Goal: Find specific page/section: Find specific page/section

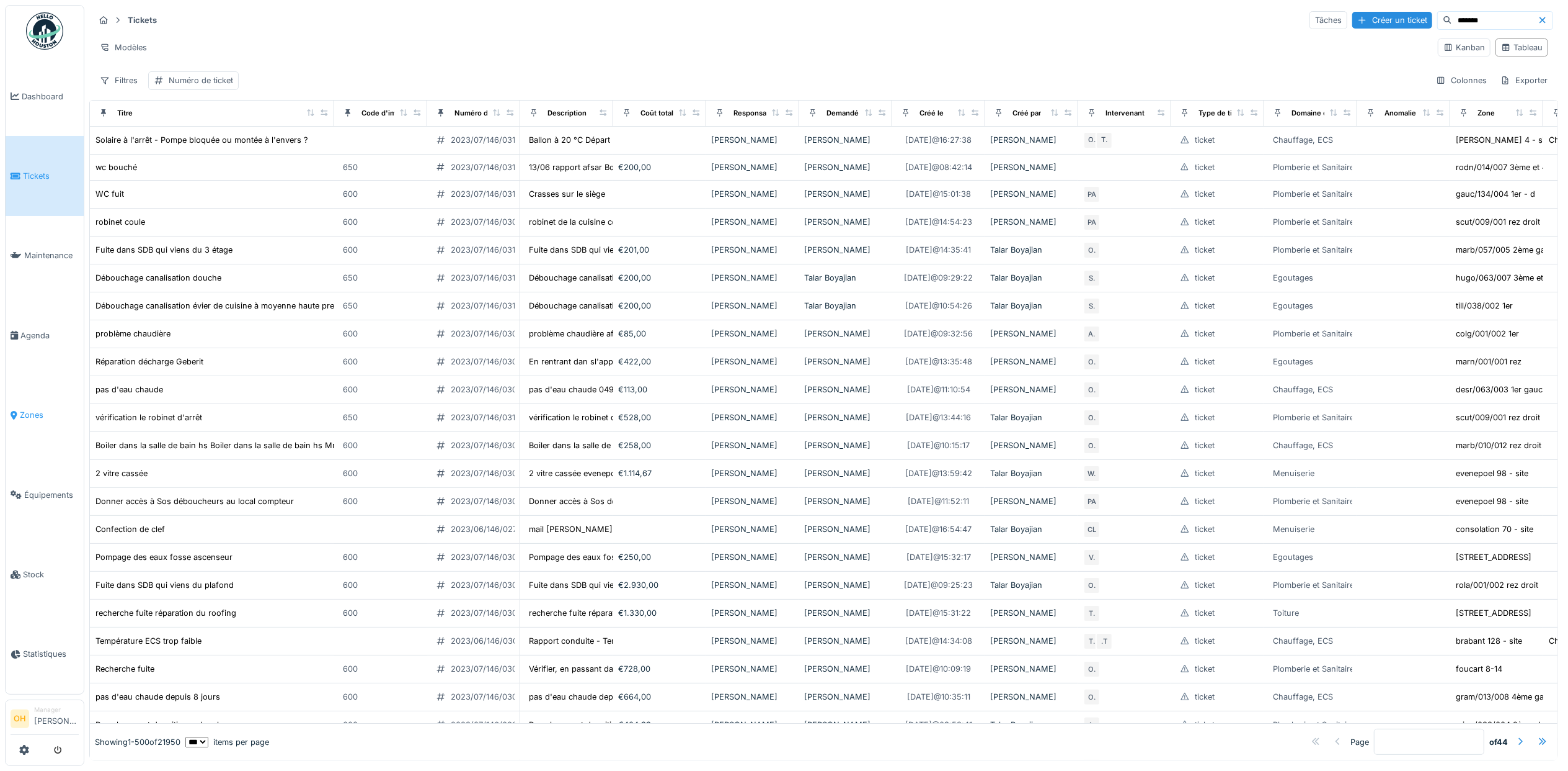
click at [28, 409] on span "Zones" at bounding box center [49, 414] width 59 height 12
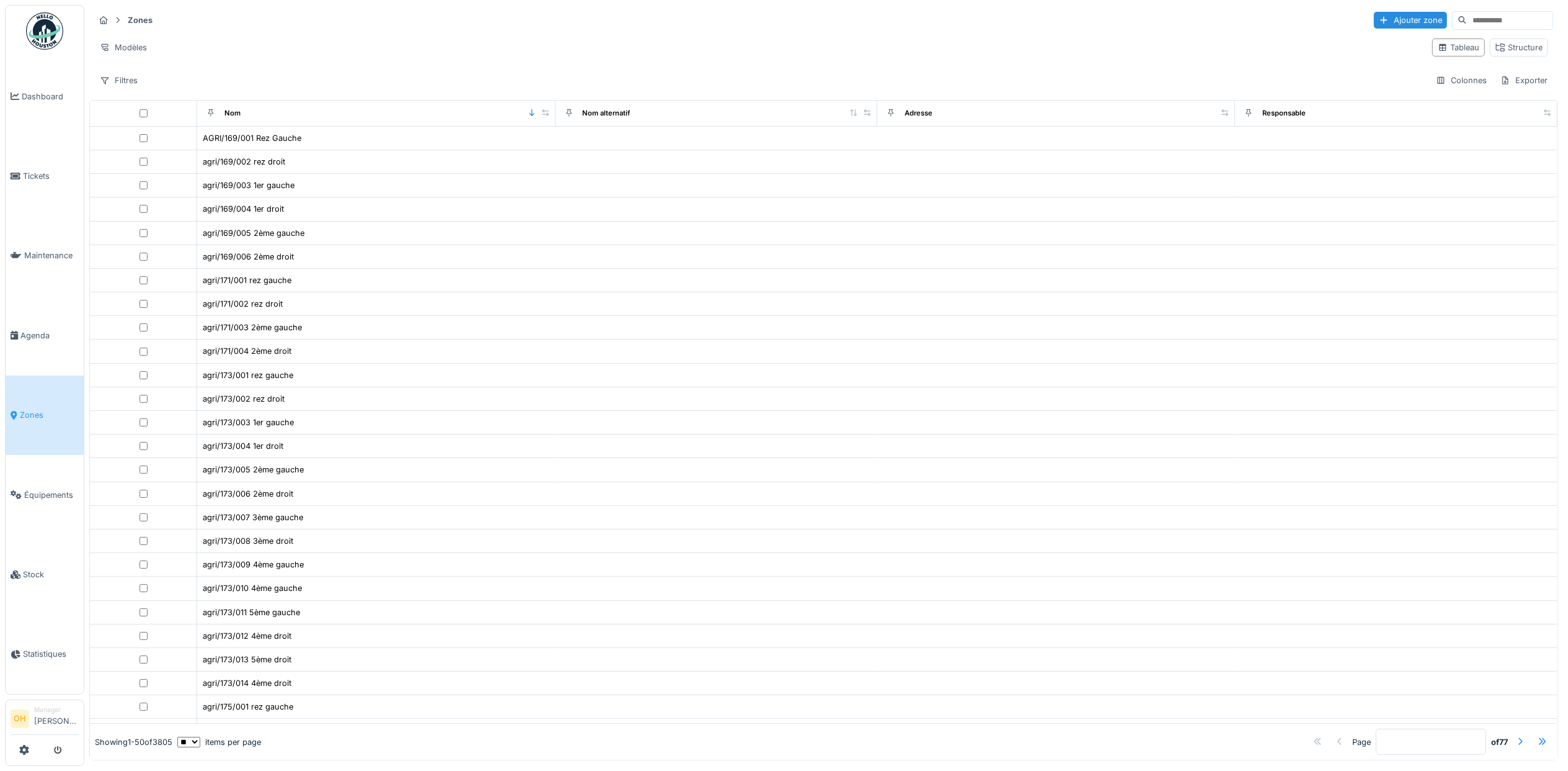
click at [1476, 26] on input at bounding box center [1510, 20] width 85 height 18
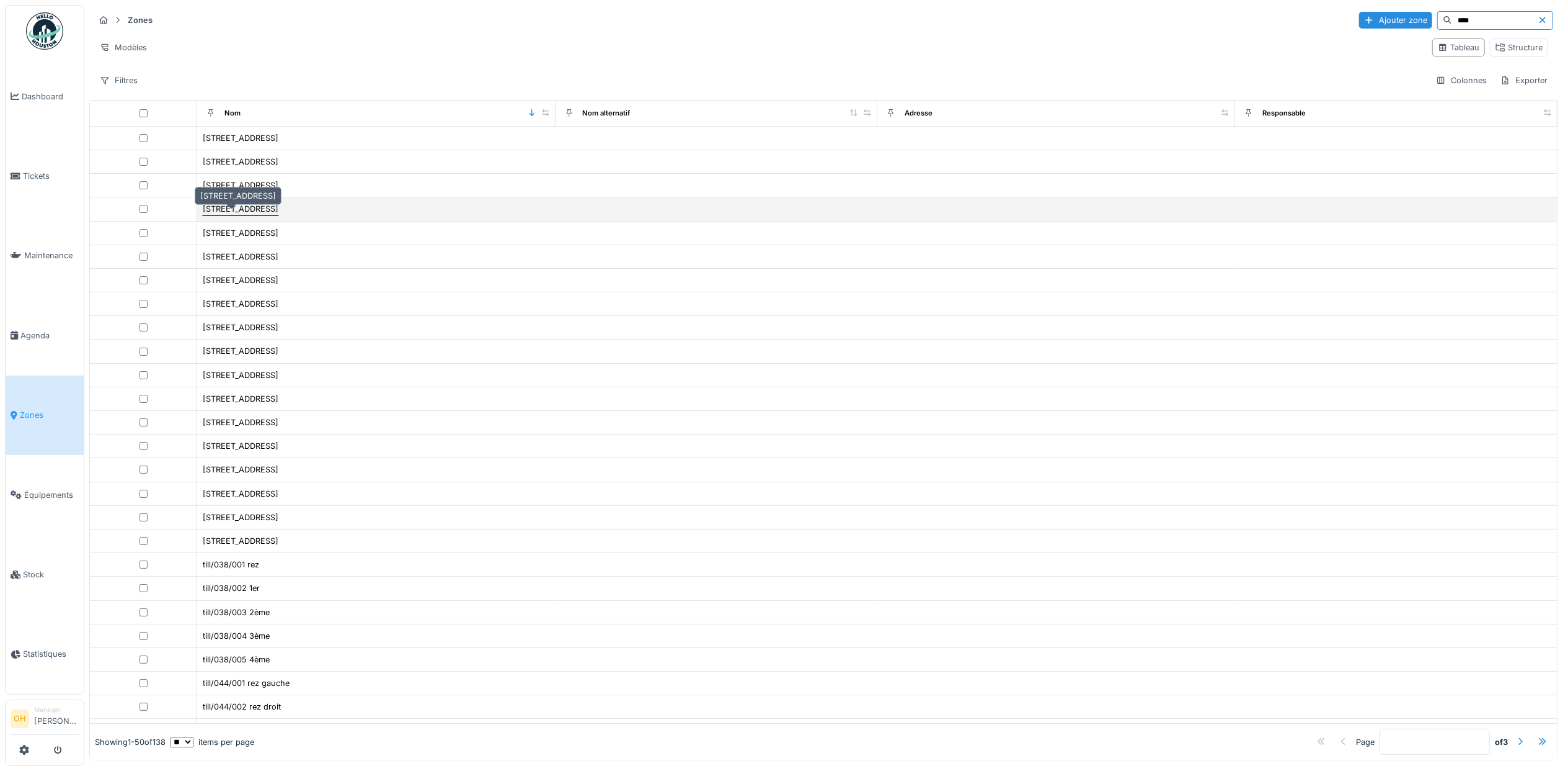
type input "****"
click at [243, 211] on div "rue du tilleul 186" at bounding box center [240, 208] width 75 height 12
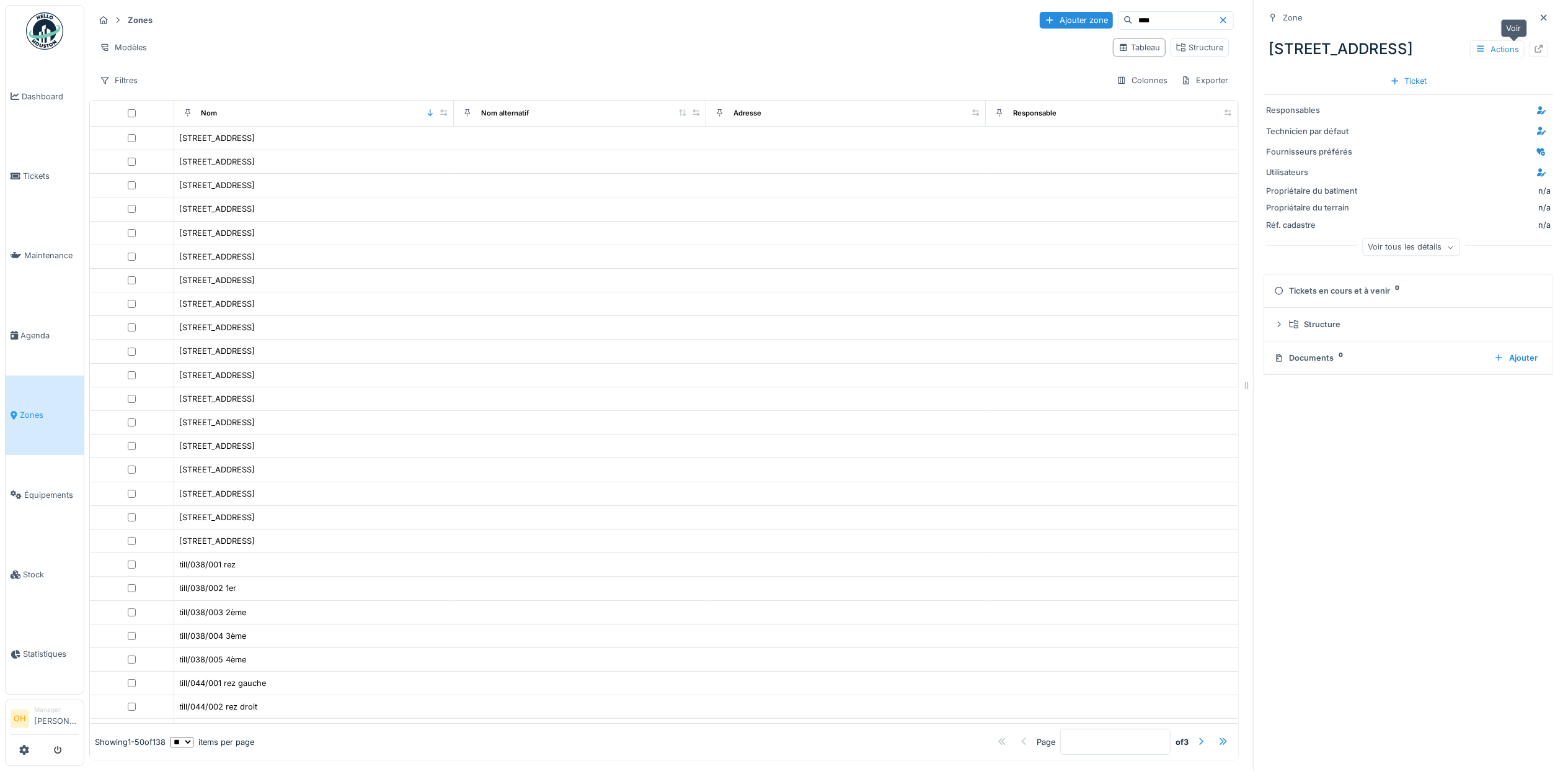
click at [1535, 44] on div at bounding box center [1540, 49] width 10 height 12
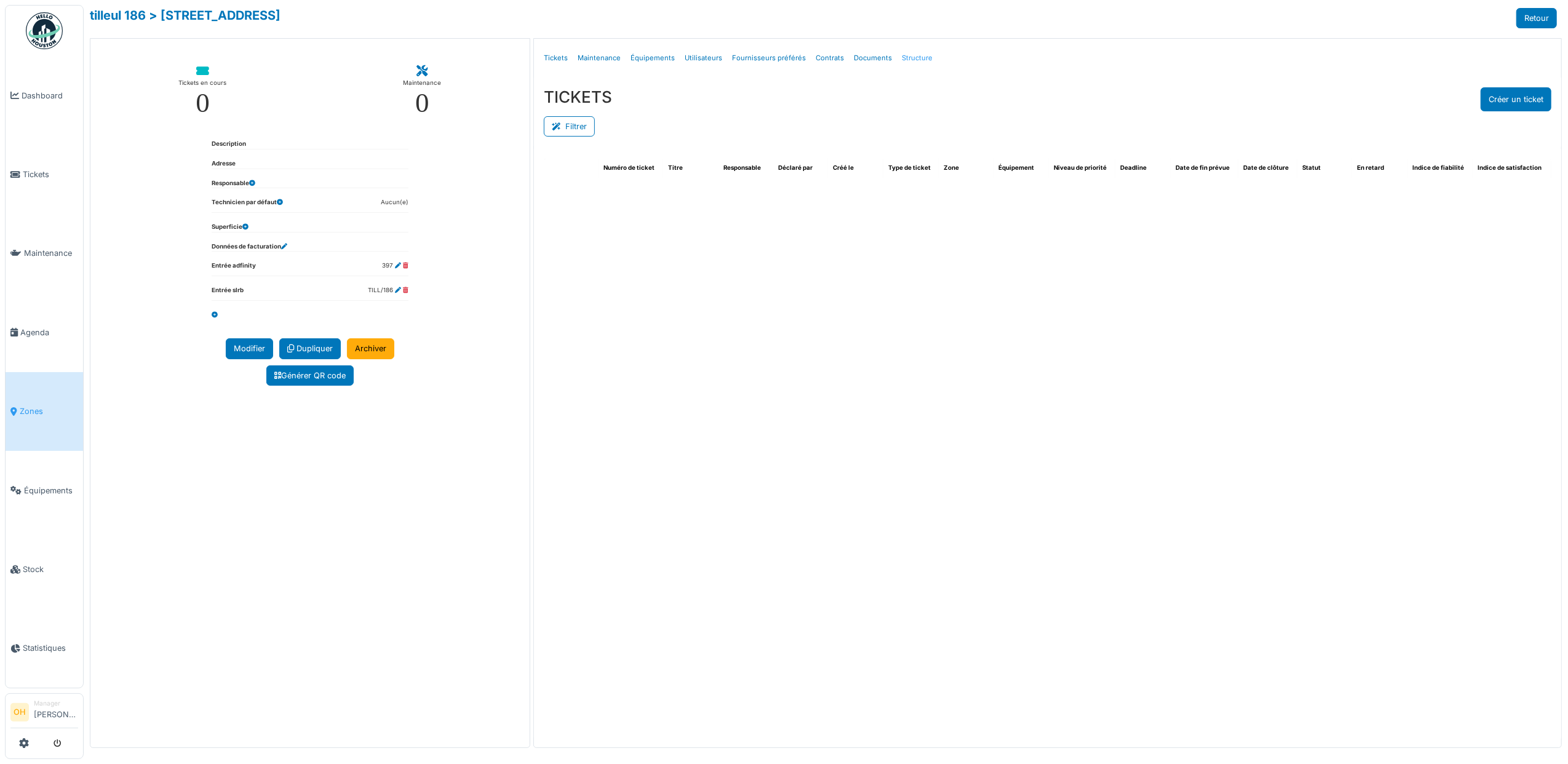
select select "***"
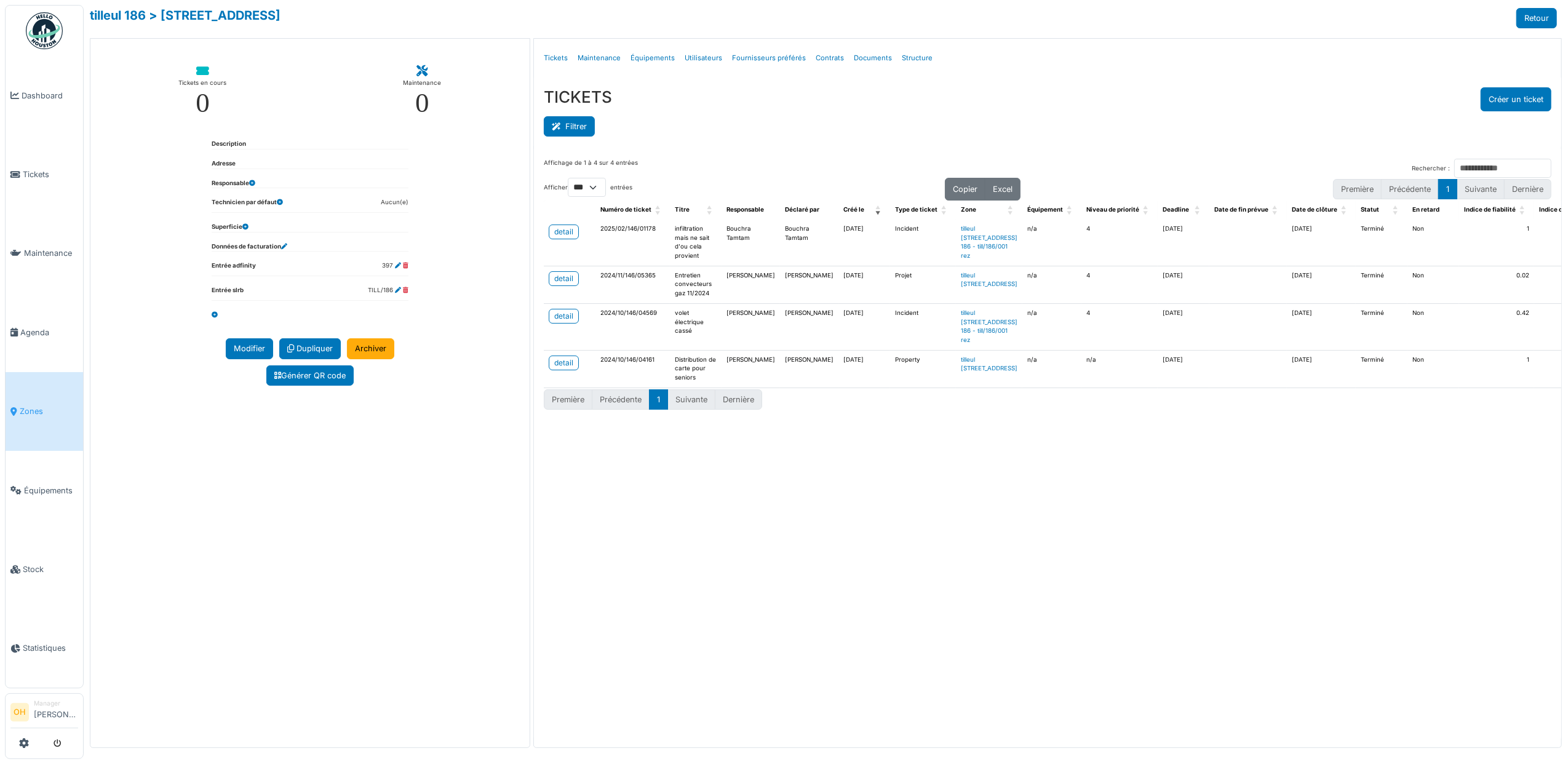
click at [569, 122] on button "Filtrer" at bounding box center [569, 126] width 51 height 20
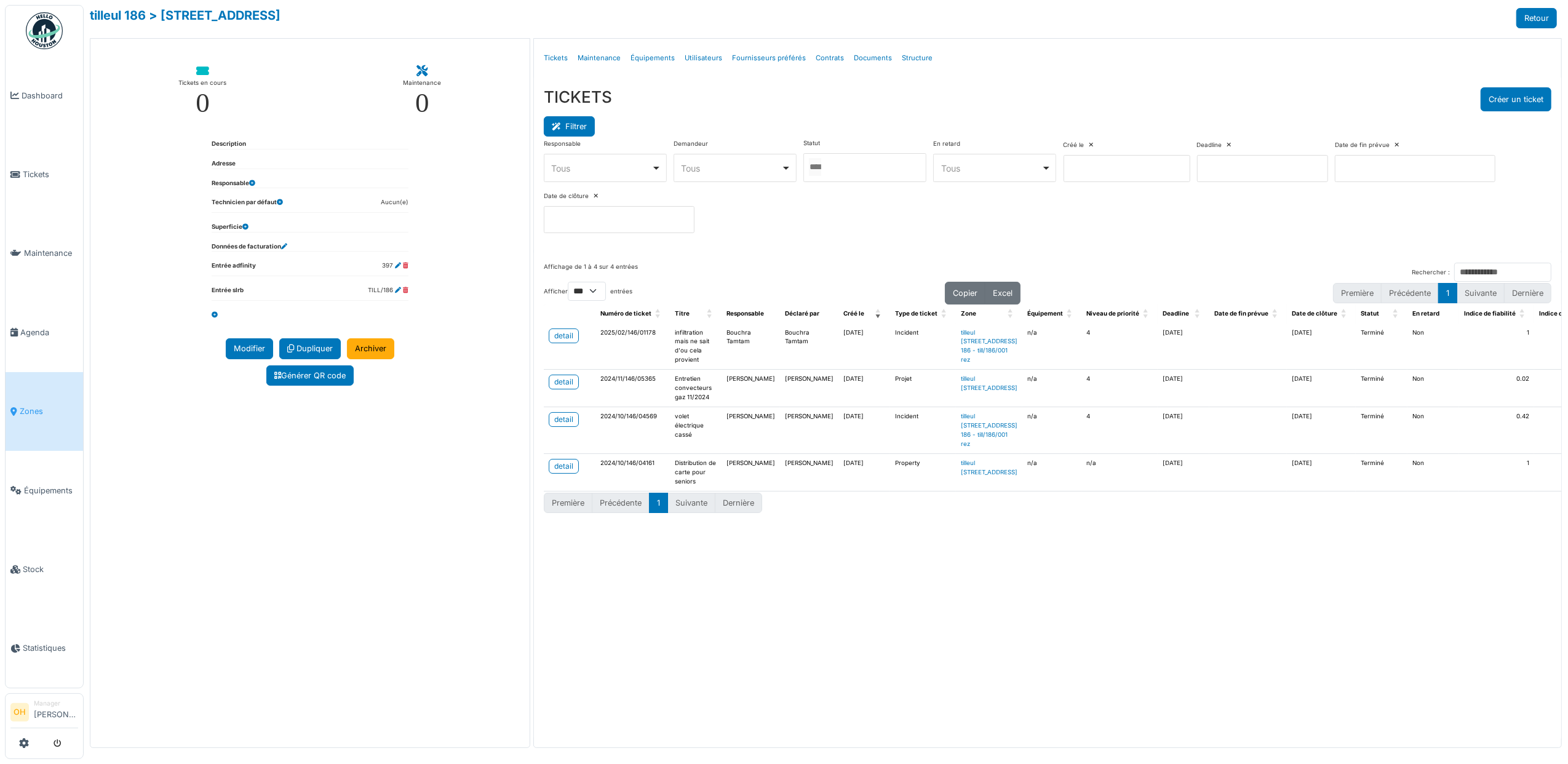
click at [564, 128] on icon at bounding box center [559, 127] width 13 height 8
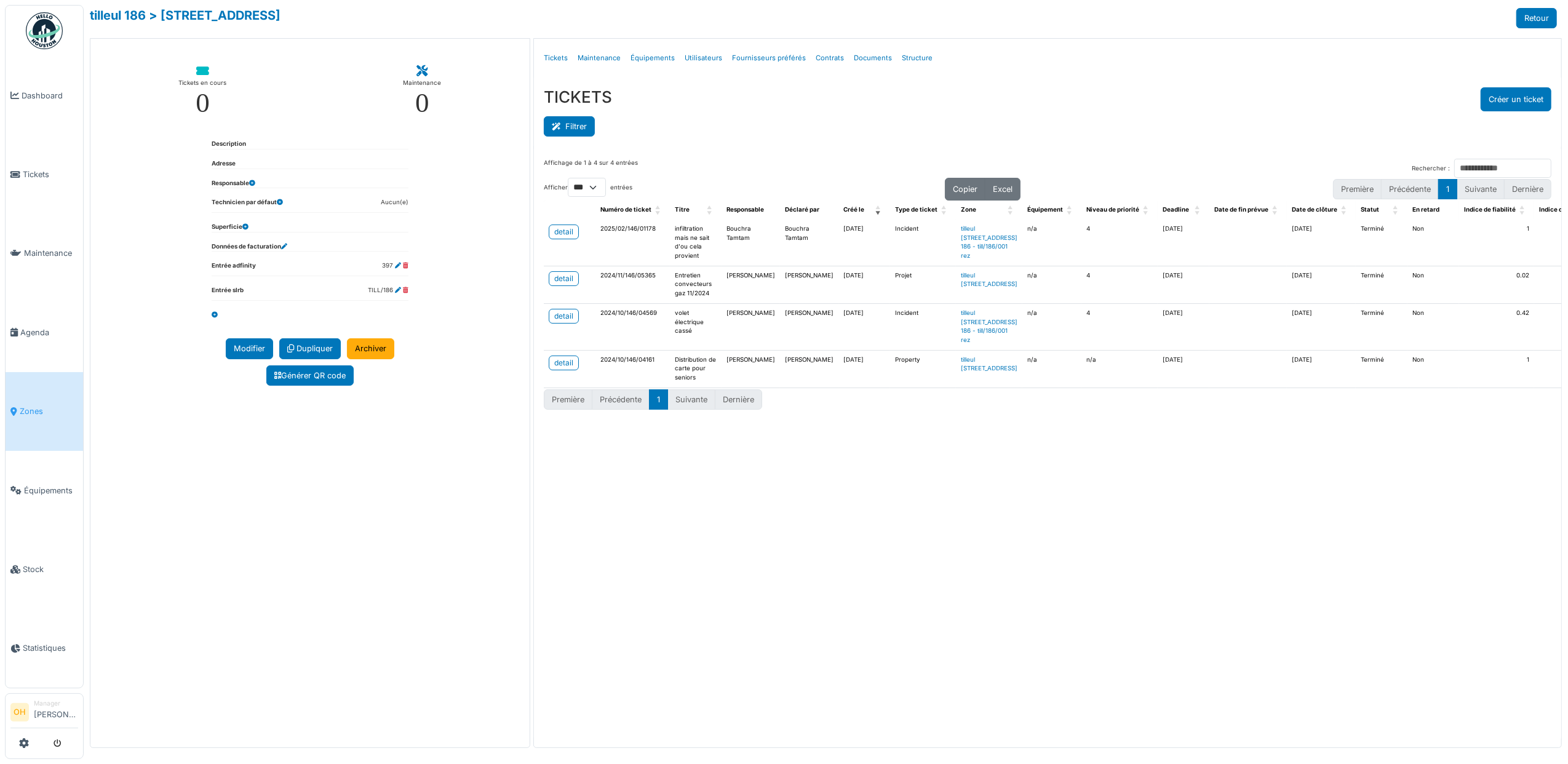
click at [564, 128] on icon at bounding box center [559, 127] width 13 height 8
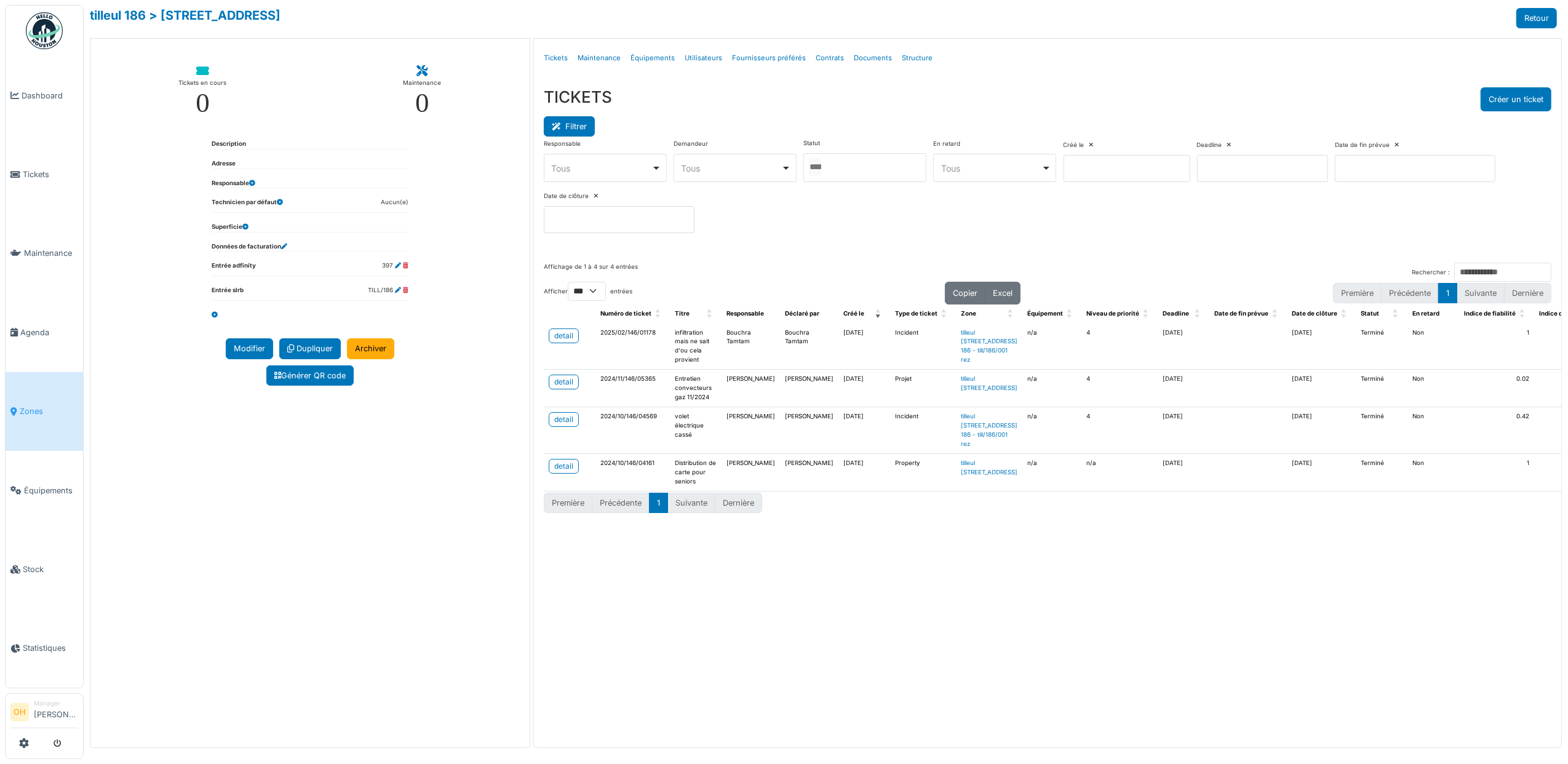
click at [564, 128] on icon at bounding box center [559, 127] width 13 height 8
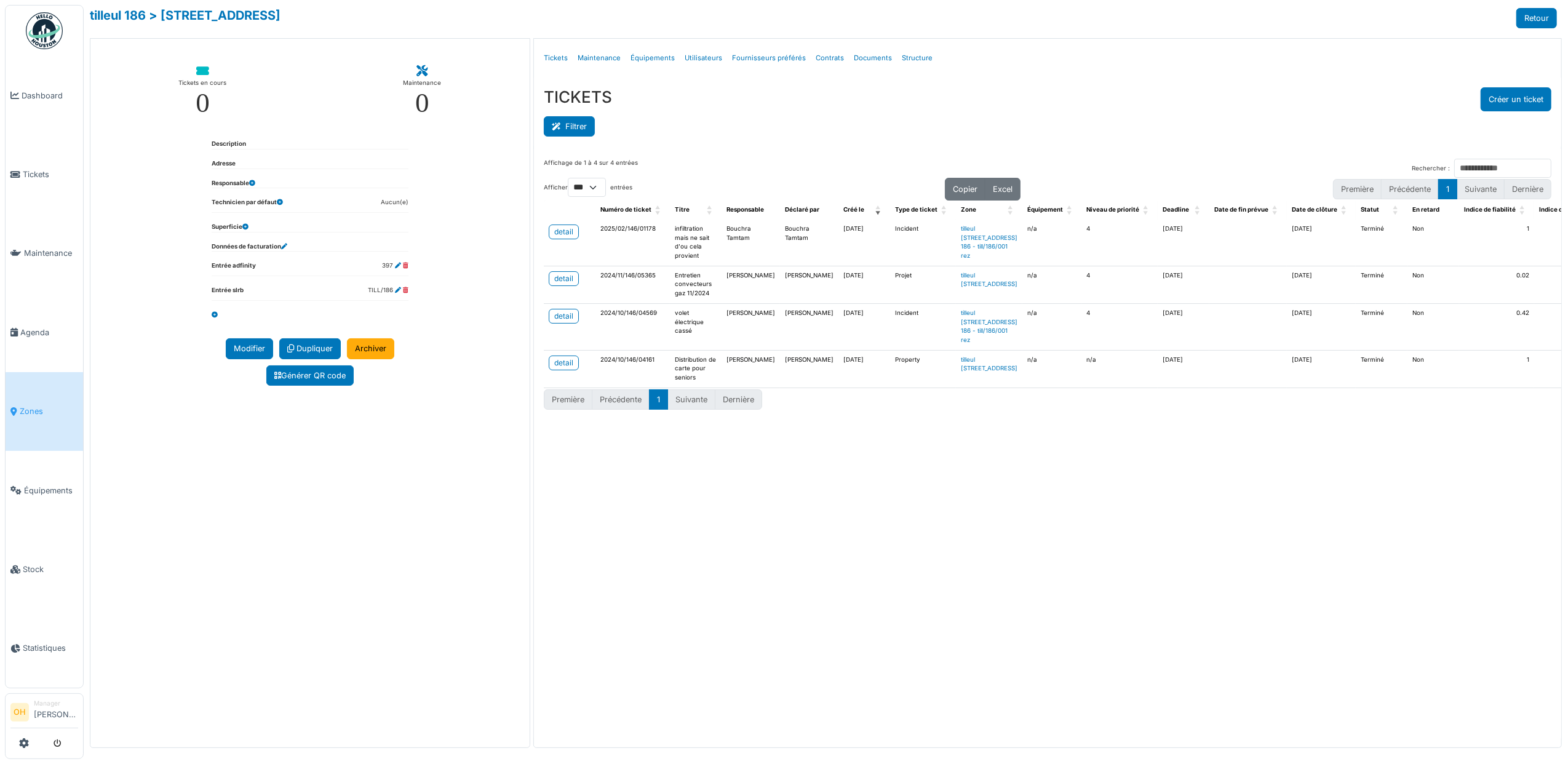
click at [579, 132] on button "Filtrer" at bounding box center [569, 126] width 51 height 20
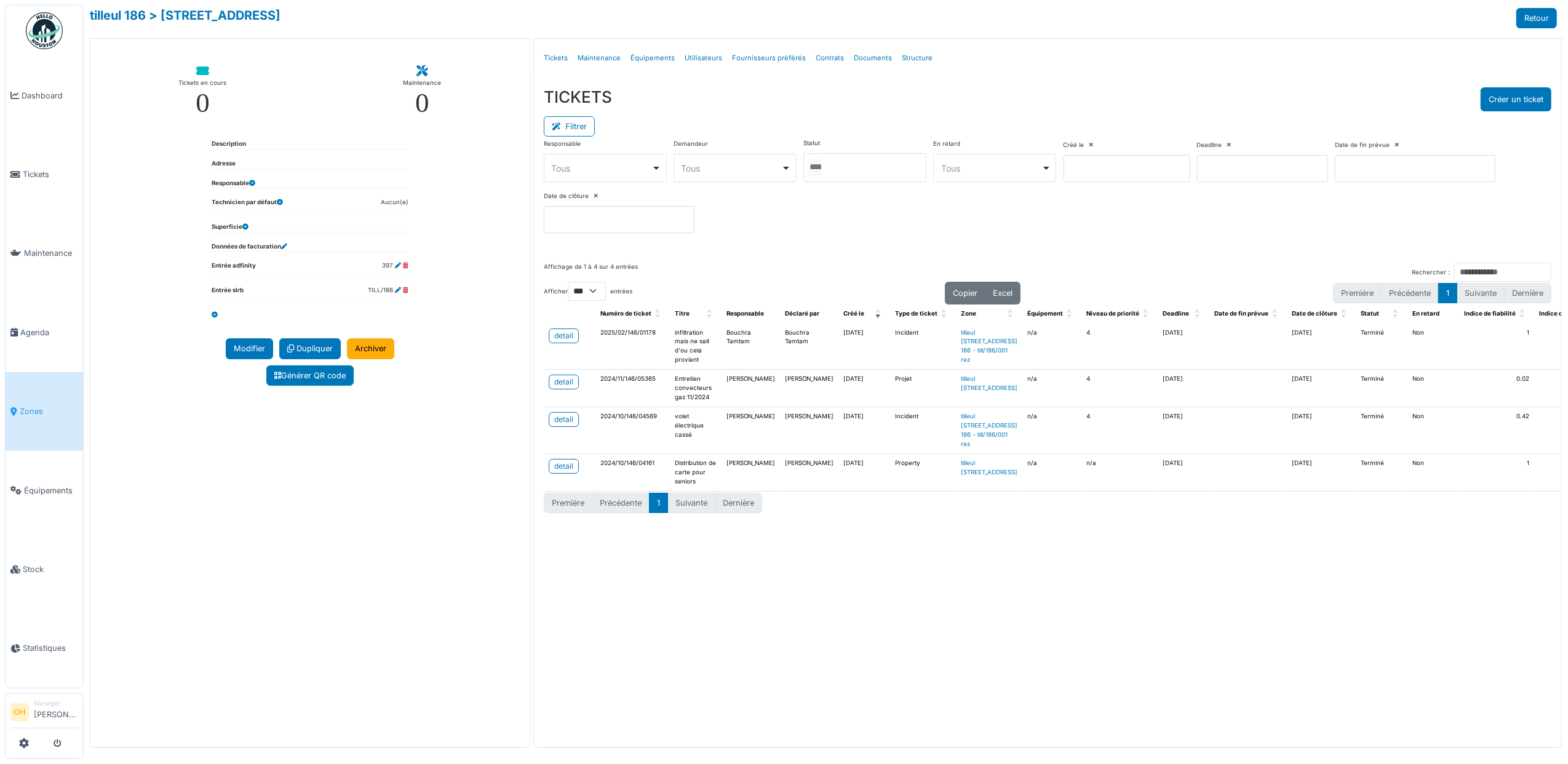
click at [881, 168] on div at bounding box center [865, 168] width 123 height 29
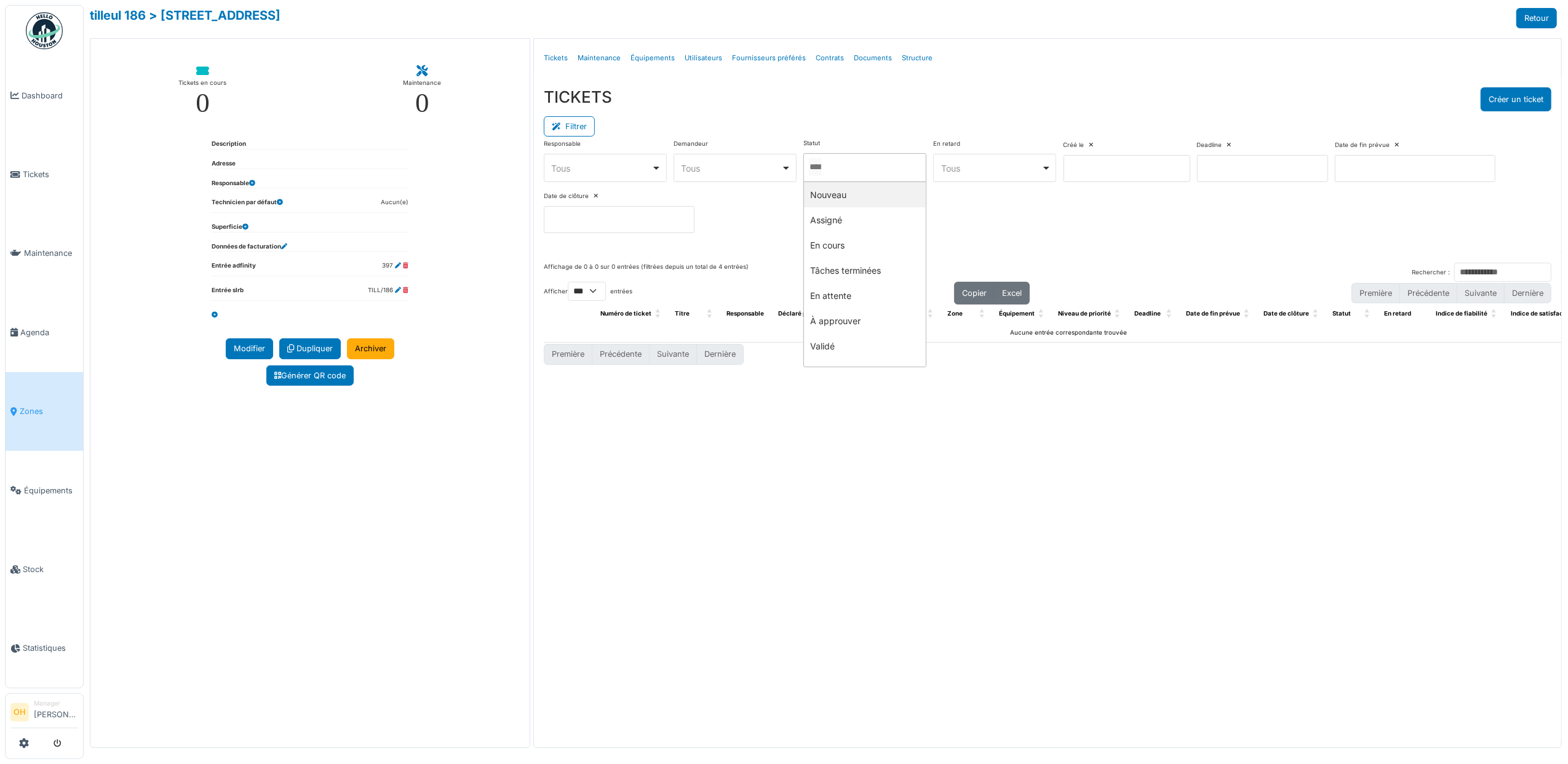
click at [859, 119] on div "Filtrer" at bounding box center [1048, 124] width 1008 height 27
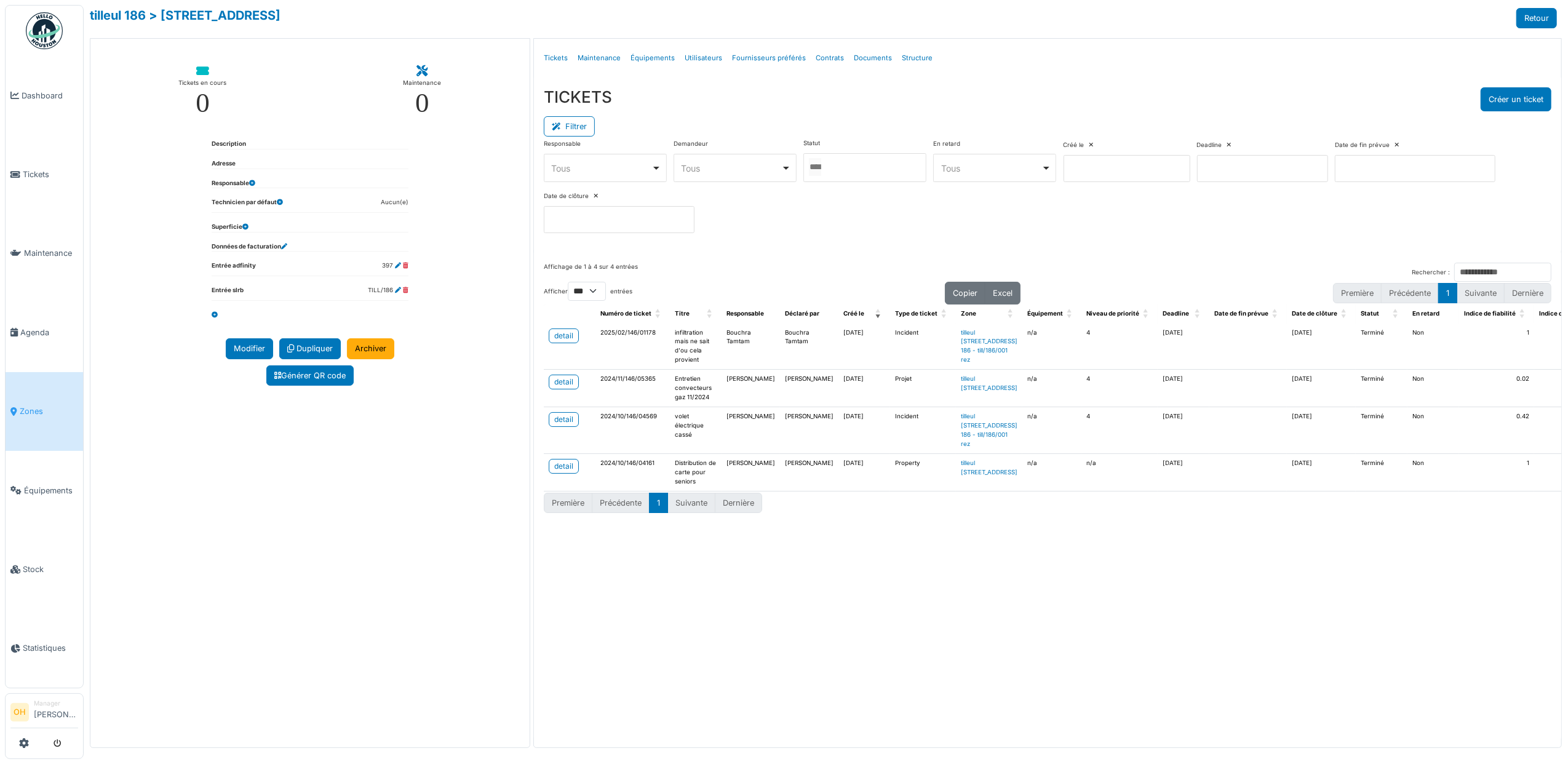
click at [729, 163] on div "Tous Remove item" at bounding box center [731, 168] width 100 height 13
click at [577, 161] on div "Tous Remove item" at bounding box center [605, 168] width 113 height 17
click at [1014, 206] on div "Responsable **** Tous Remove item Tous Ahmed Belhajji Alexia Debie Andrea Igles…" at bounding box center [1048, 191] width 1008 height 104
click at [695, 212] on input at bounding box center [619, 219] width 151 height 27
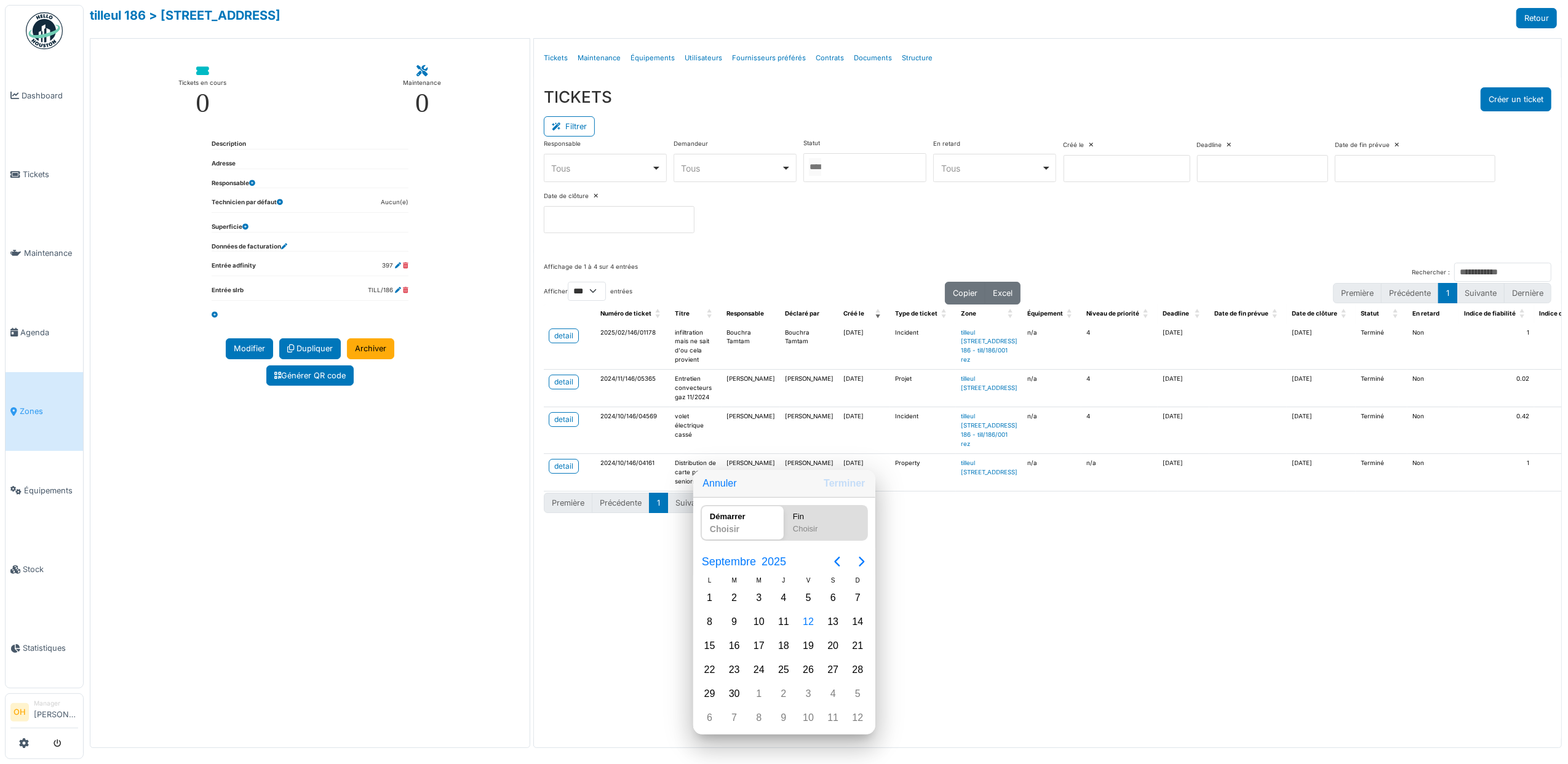
click at [971, 215] on div at bounding box center [784, 382] width 1765 height 961
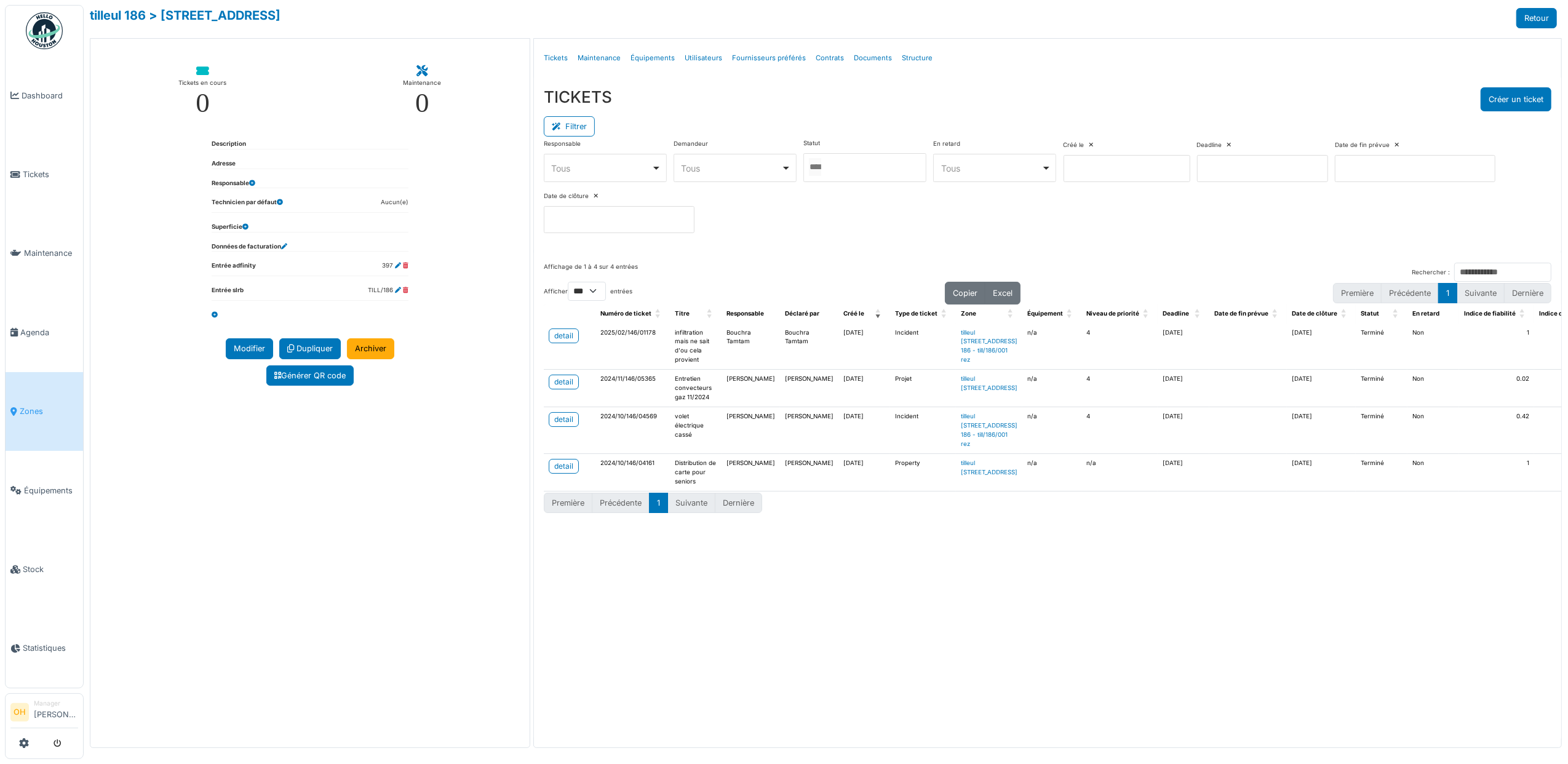
click at [1145, 179] on input at bounding box center [1127, 168] width 127 height 27
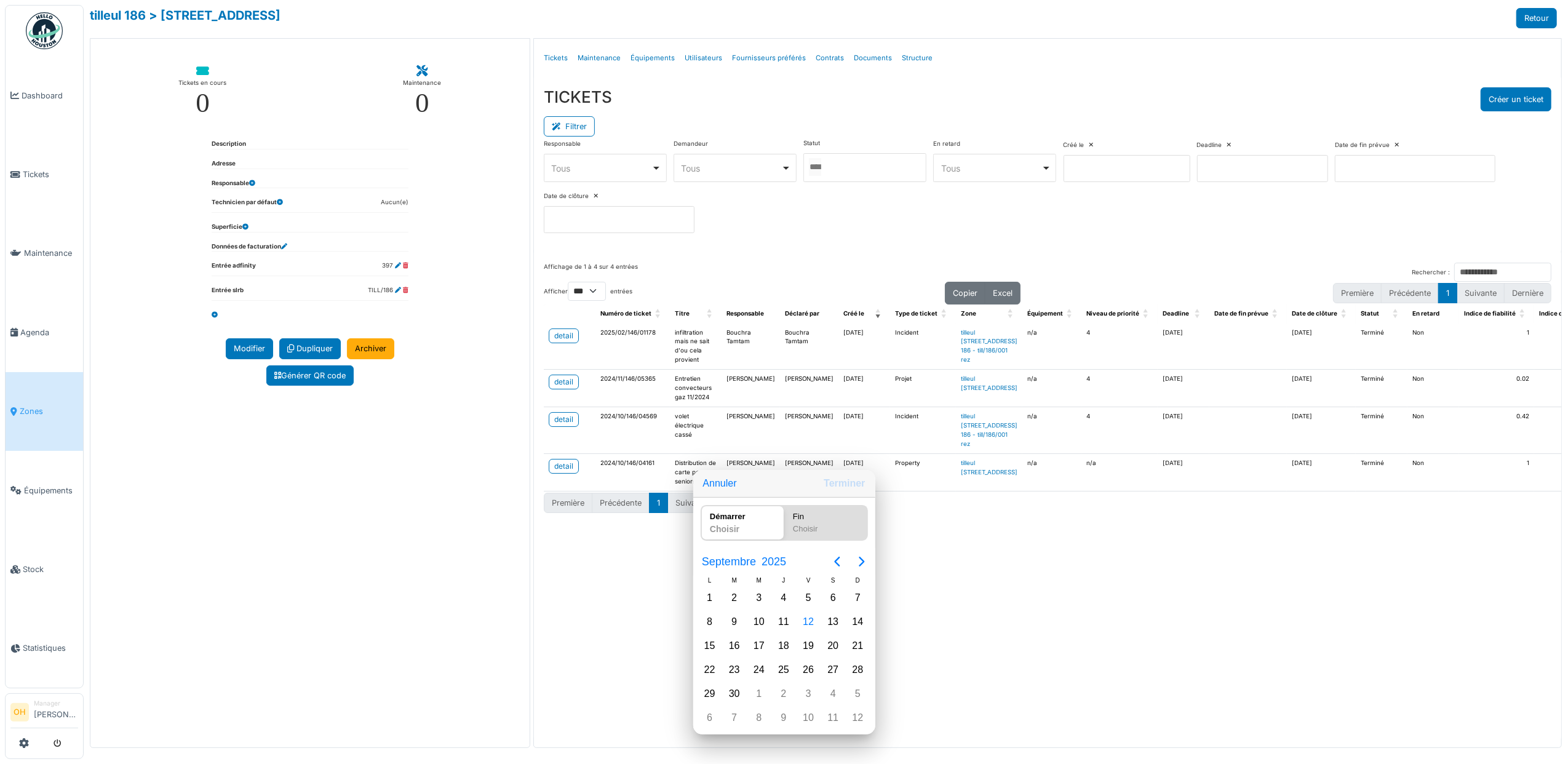
click at [951, 241] on div at bounding box center [784, 382] width 1765 height 961
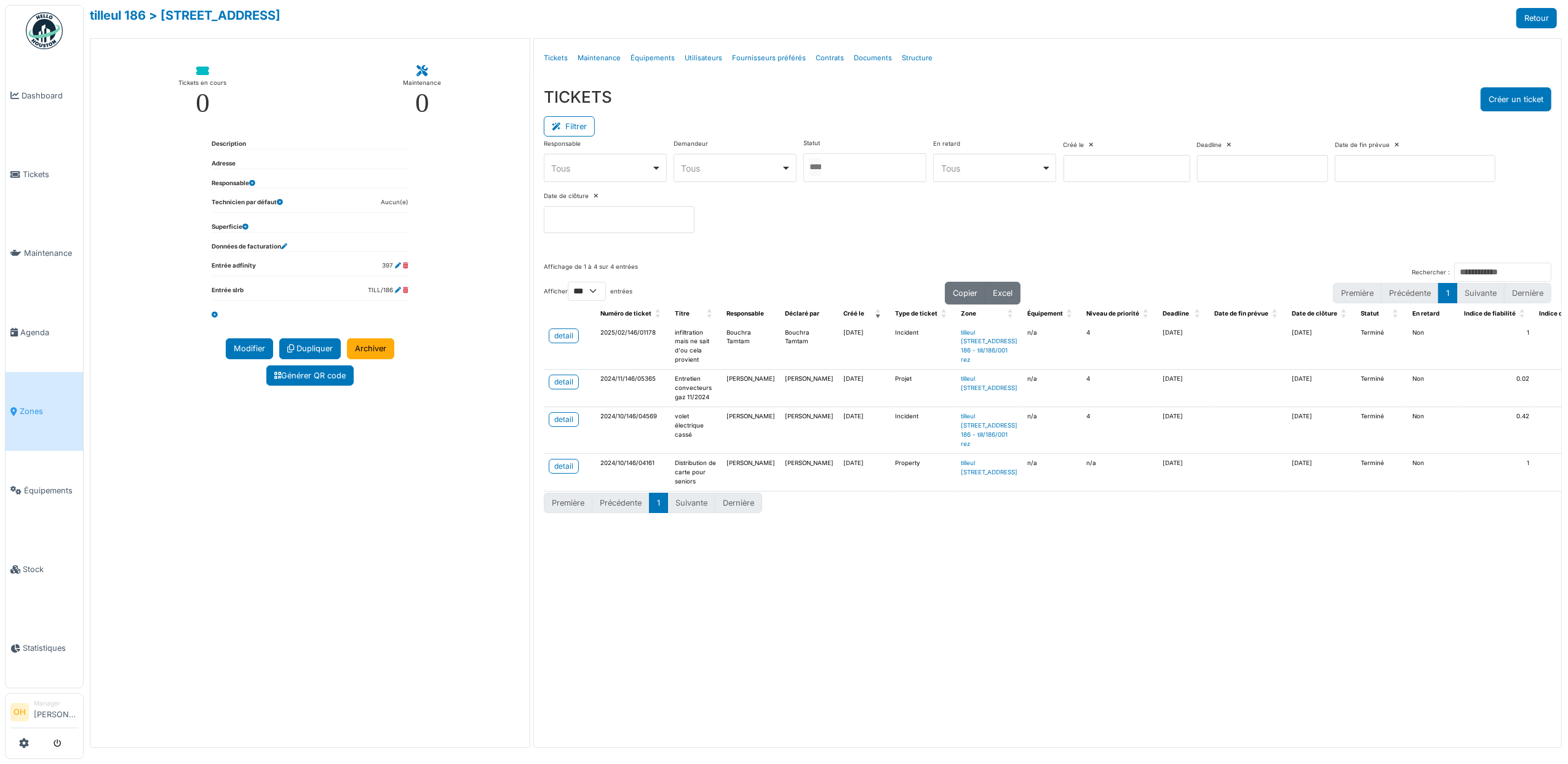
click at [1165, 171] on input at bounding box center [1127, 168] width 127 height 27
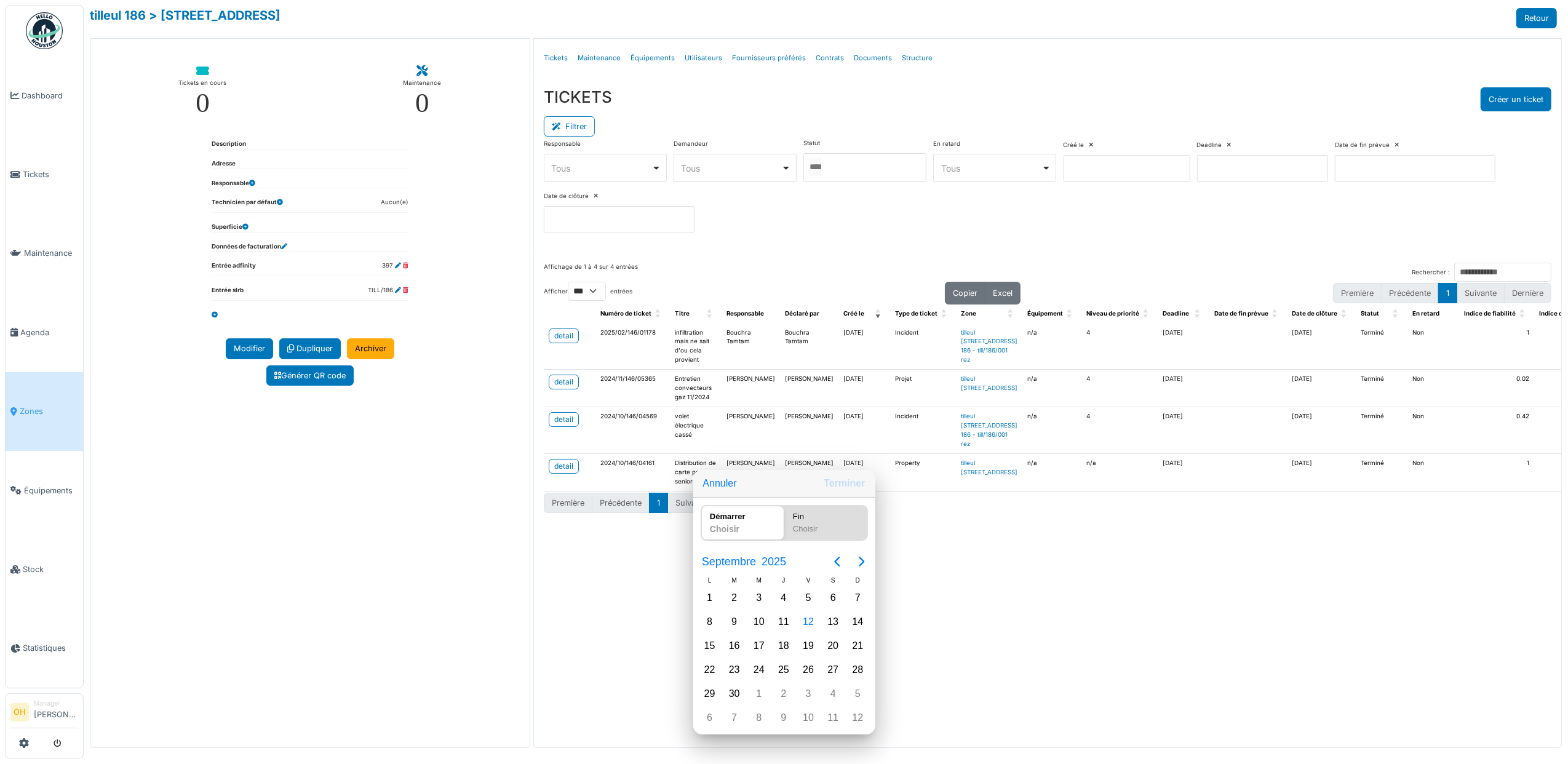
click at [1226, 246] on div at bounding box center [784, 382] width 1765 height 961
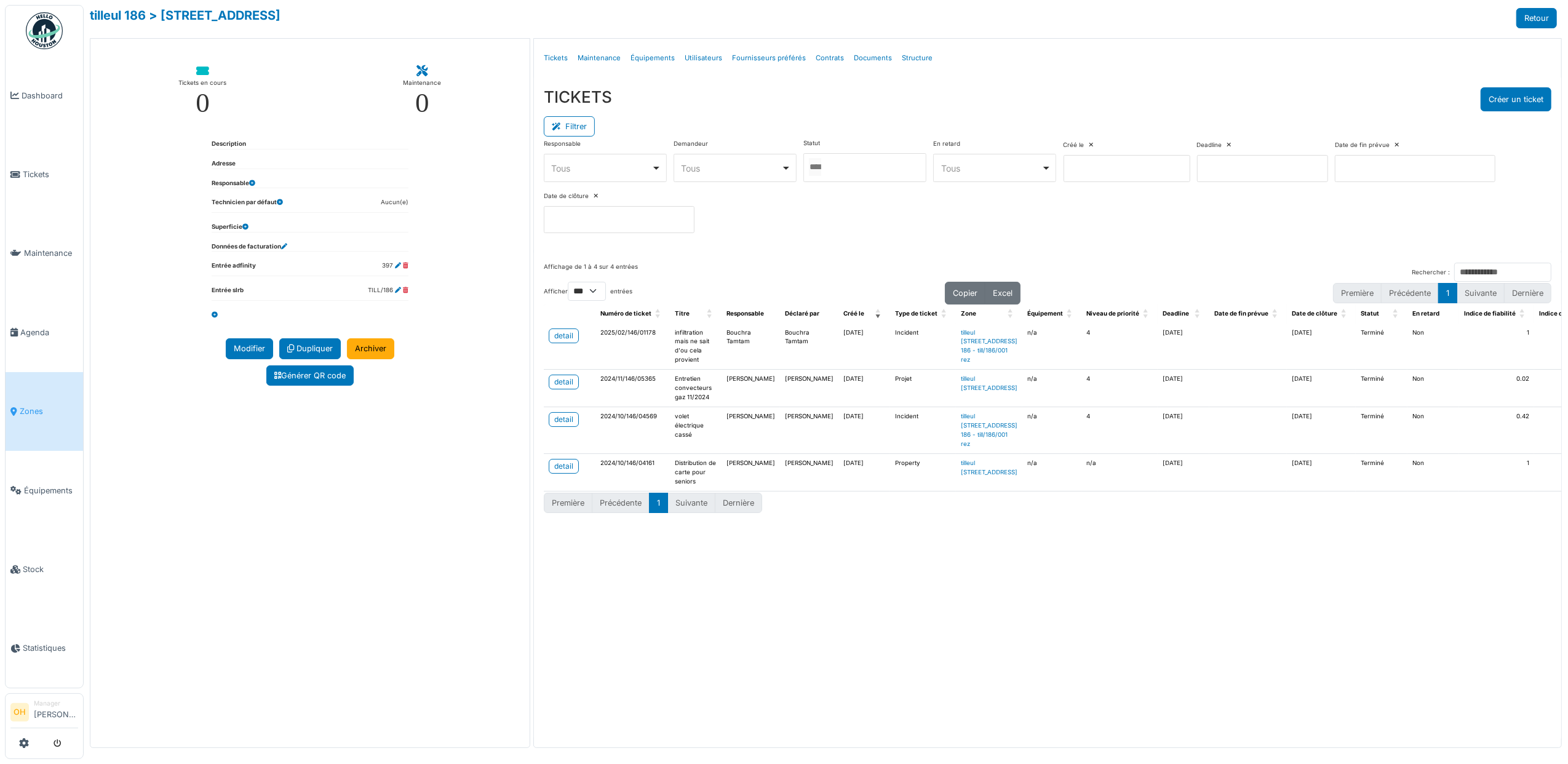
click at [1282, 177] on input at bounding box center [1263, 168] width 131 height 27
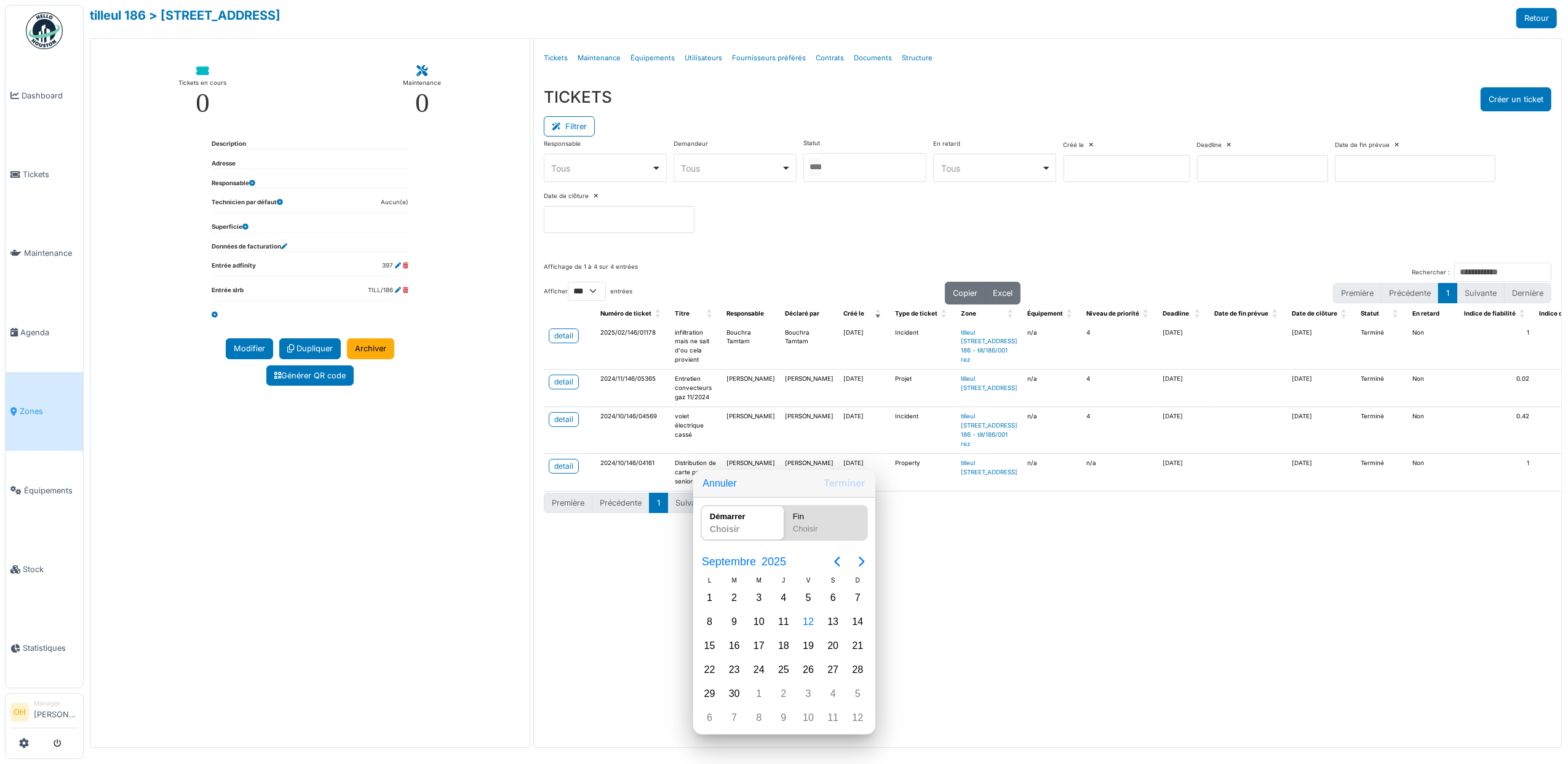
click at [983, 158] on div at bounding box center [784, 382] width 1765 height 961
click at [984, 171] on div "Tous Remove item" at bounding box center [991, 168] width 100 height 13
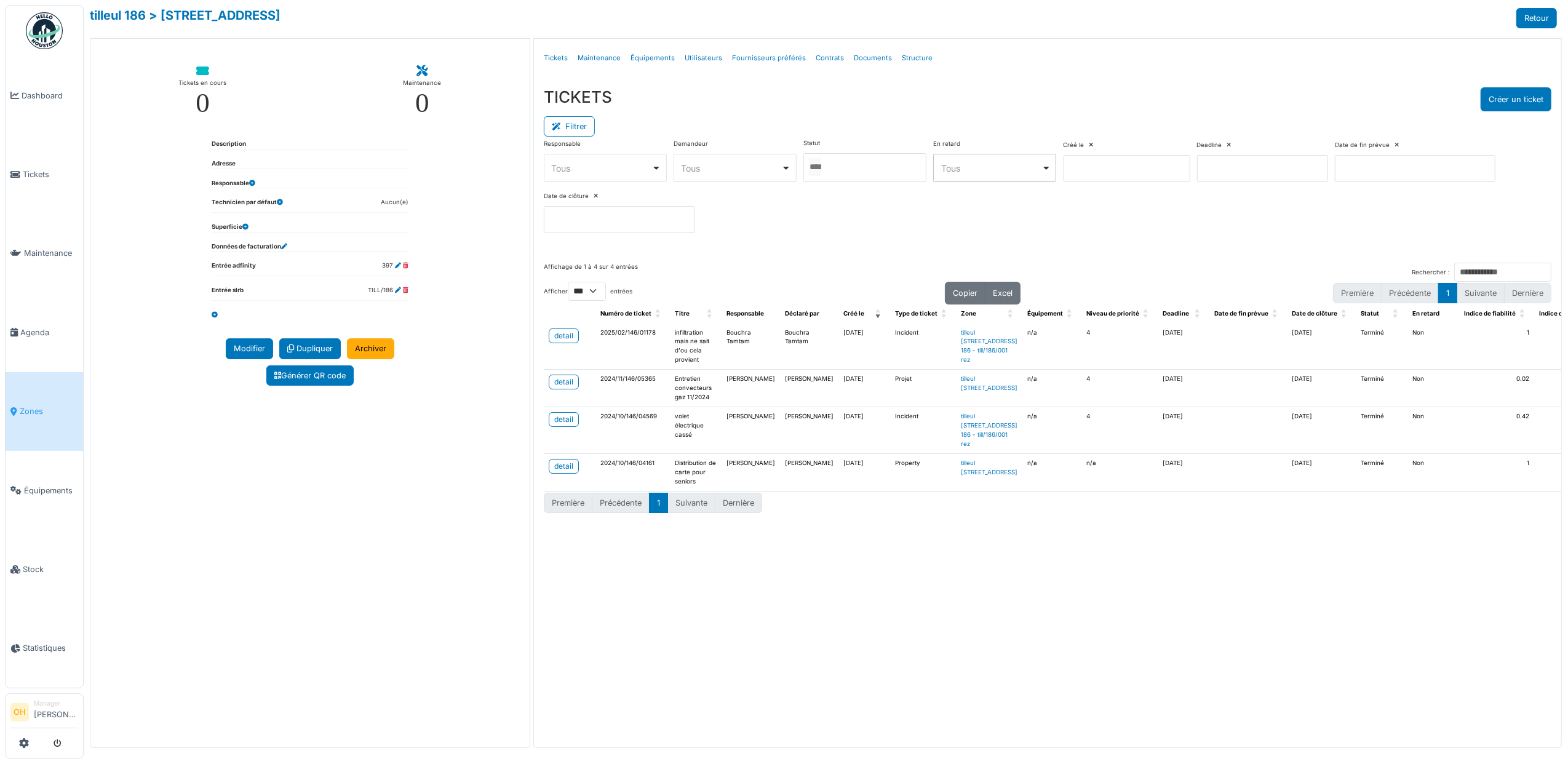
click at [1071, 227] on div "Responsable **** Tous Remove item Tous Ahmed Belhajji Alexia Debie Andrea Igles…" at bounding box center [1048, 191] width 1008 height 104
click at [1335, 182] on input at bounding box center [1414, 168] width 160 height 27
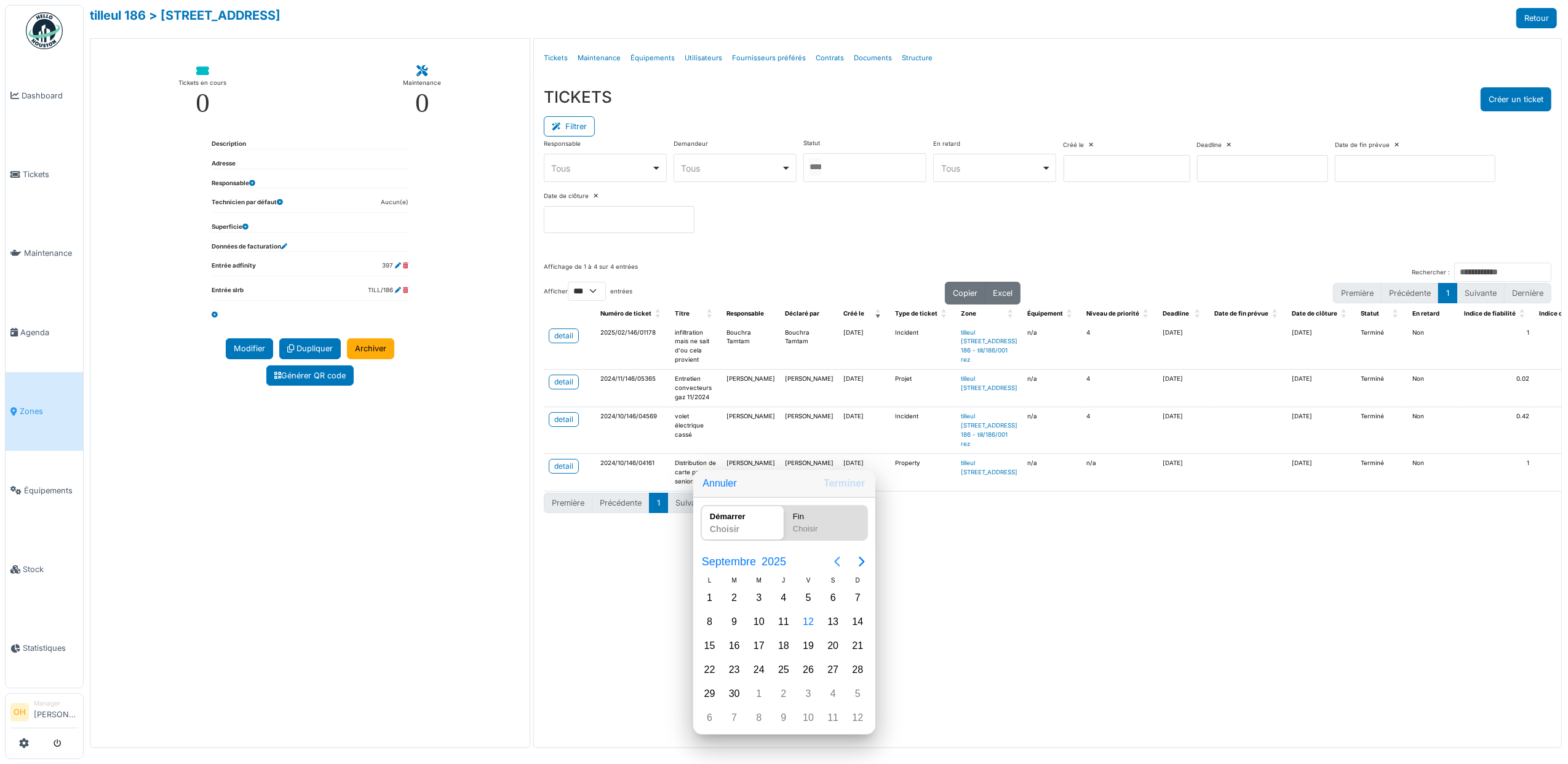
click at [838, 557] on icon "Previous page" at bounding box center [838, 562] width 15 height 15
click at [710, 596] on div "28" at bounding box center [710, 597] width 18 height 18
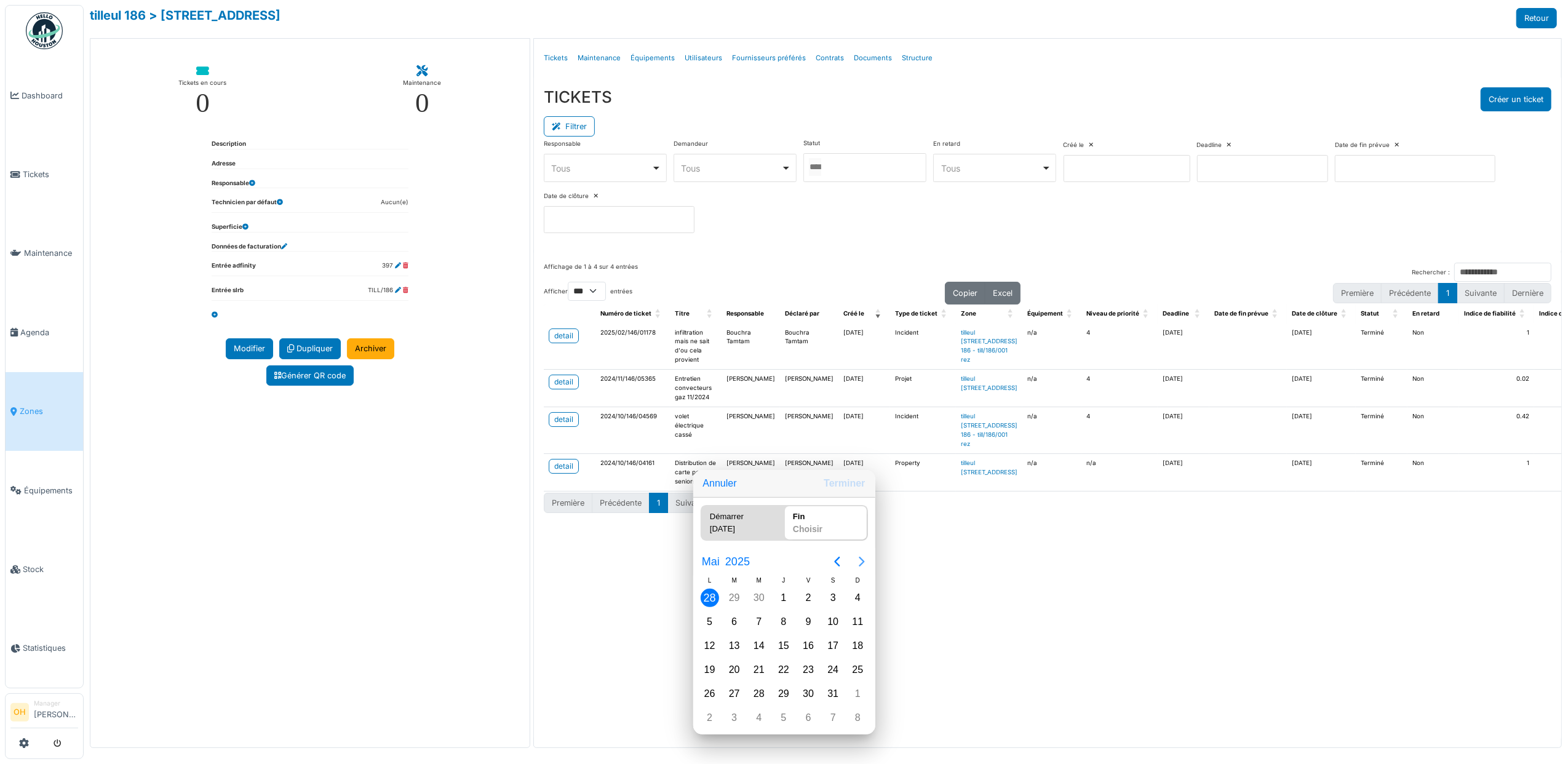
click at [860, 561] on icon "Next page" at bounding box center [862, 562] width 15 height 15
click at [862, 561] on icon "Next page" at bounding box center [862, 562] width 15 height 15
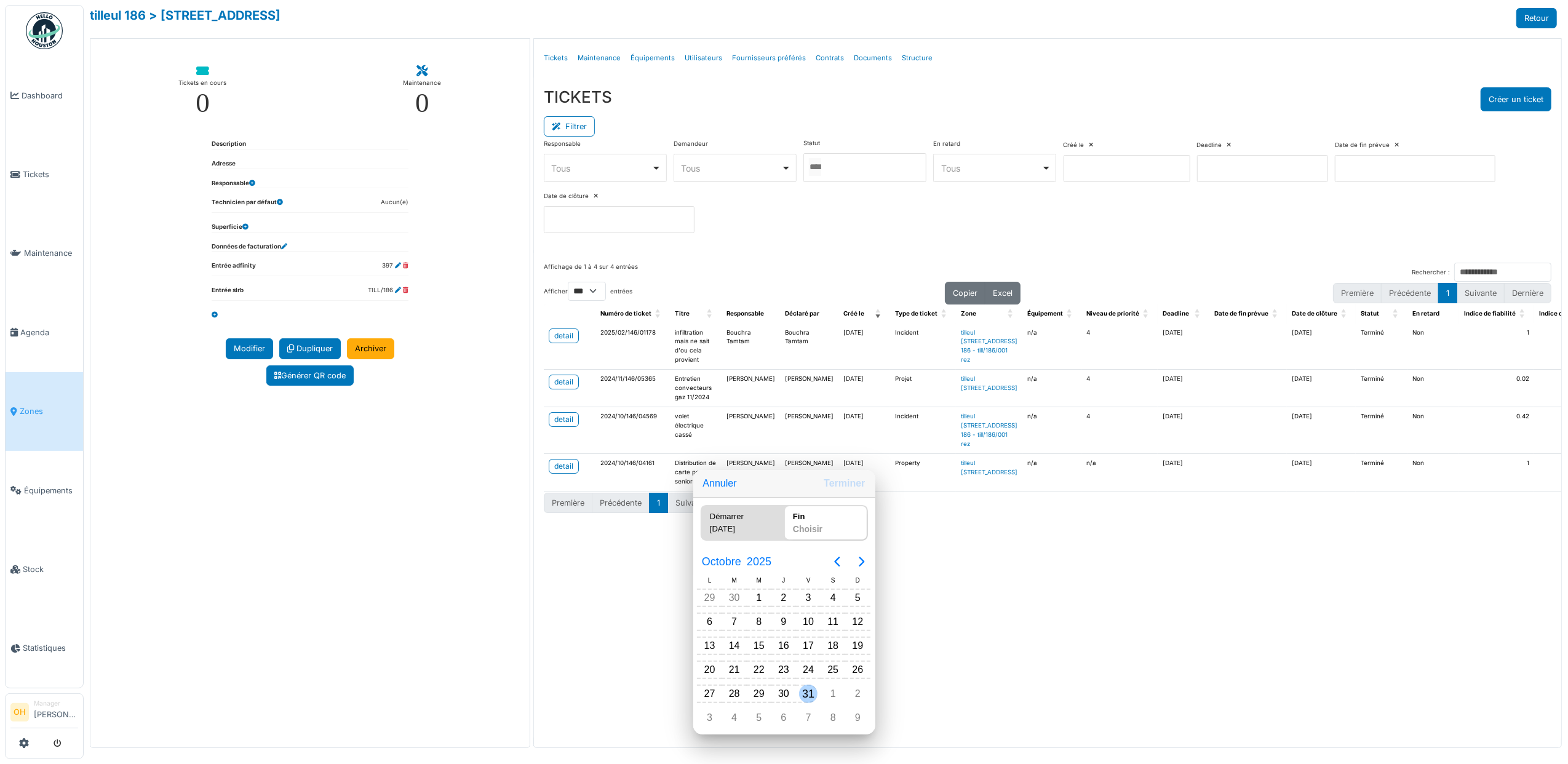
click at [801, 689] on div "31" at bounding box center [808, 693] width 18 height 18
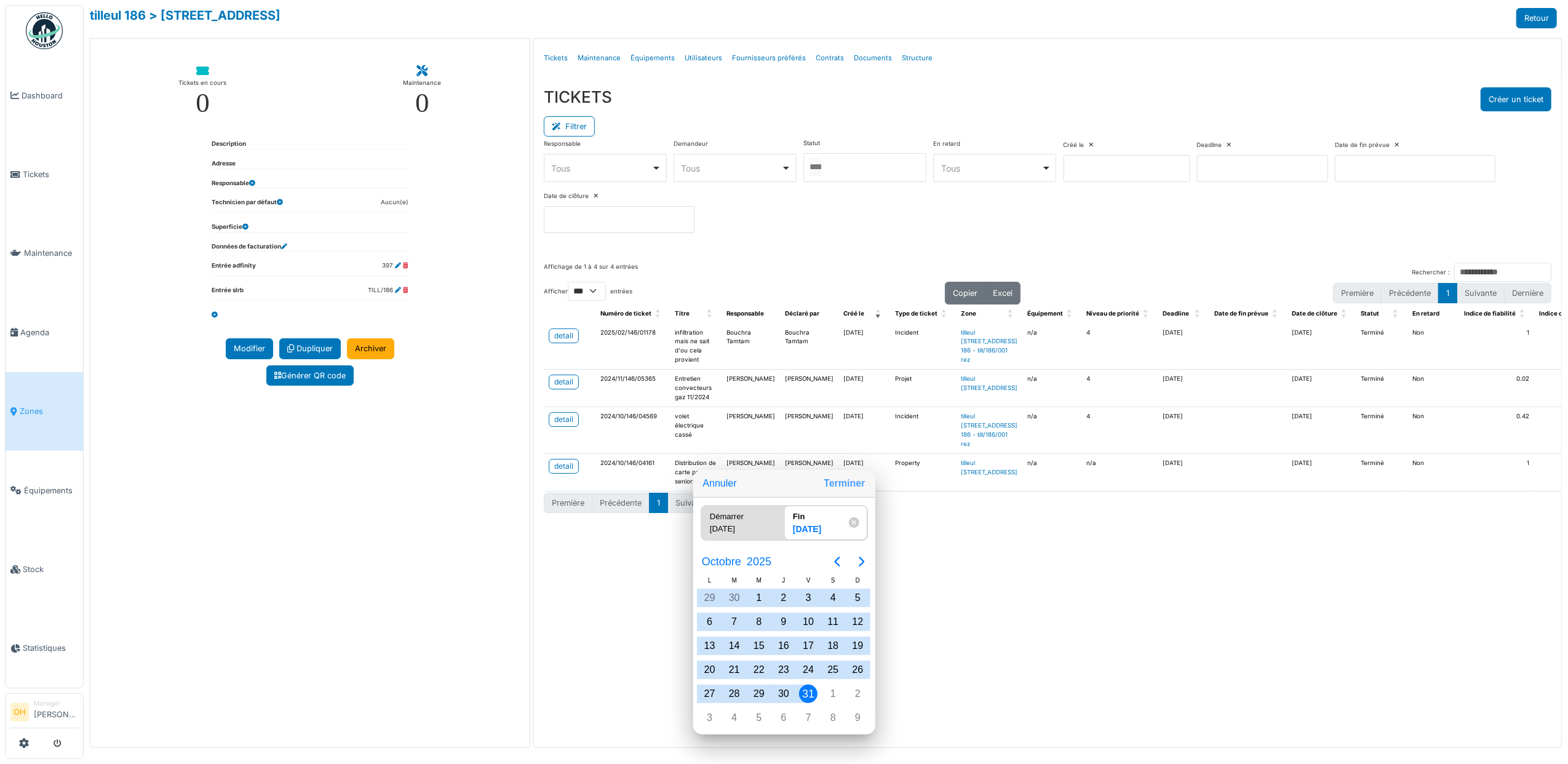
click at [850, 489] on button "Terminer" at bounding box center [845, 483] width 51 height 22
type input "**********"
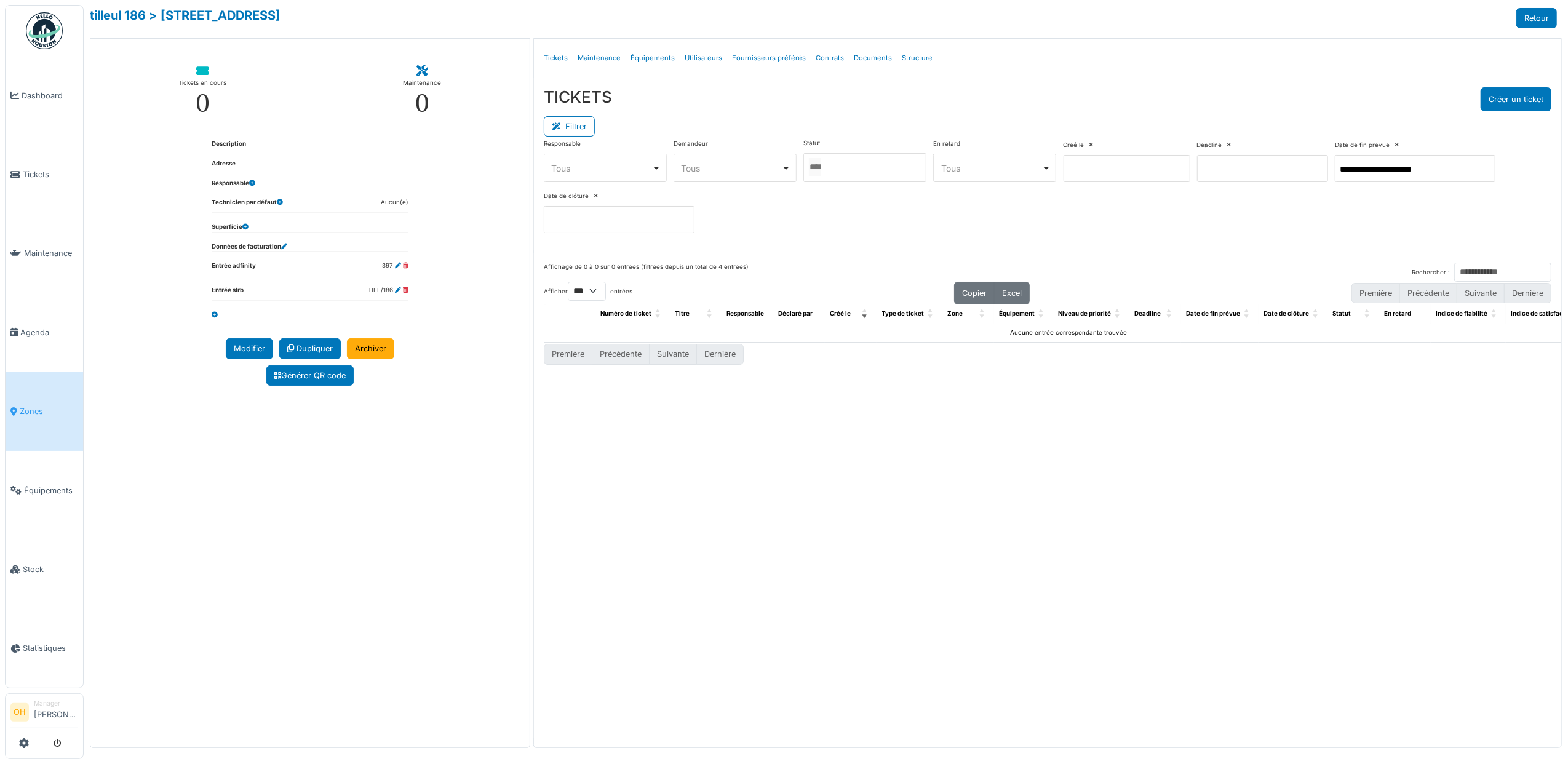
click at [1335, 182] on div "**********" at bounding box center [1414, 162] width 160 height 41
click at [1395, 148] on icon at bounding box center [1396, 144] width 4 height 6
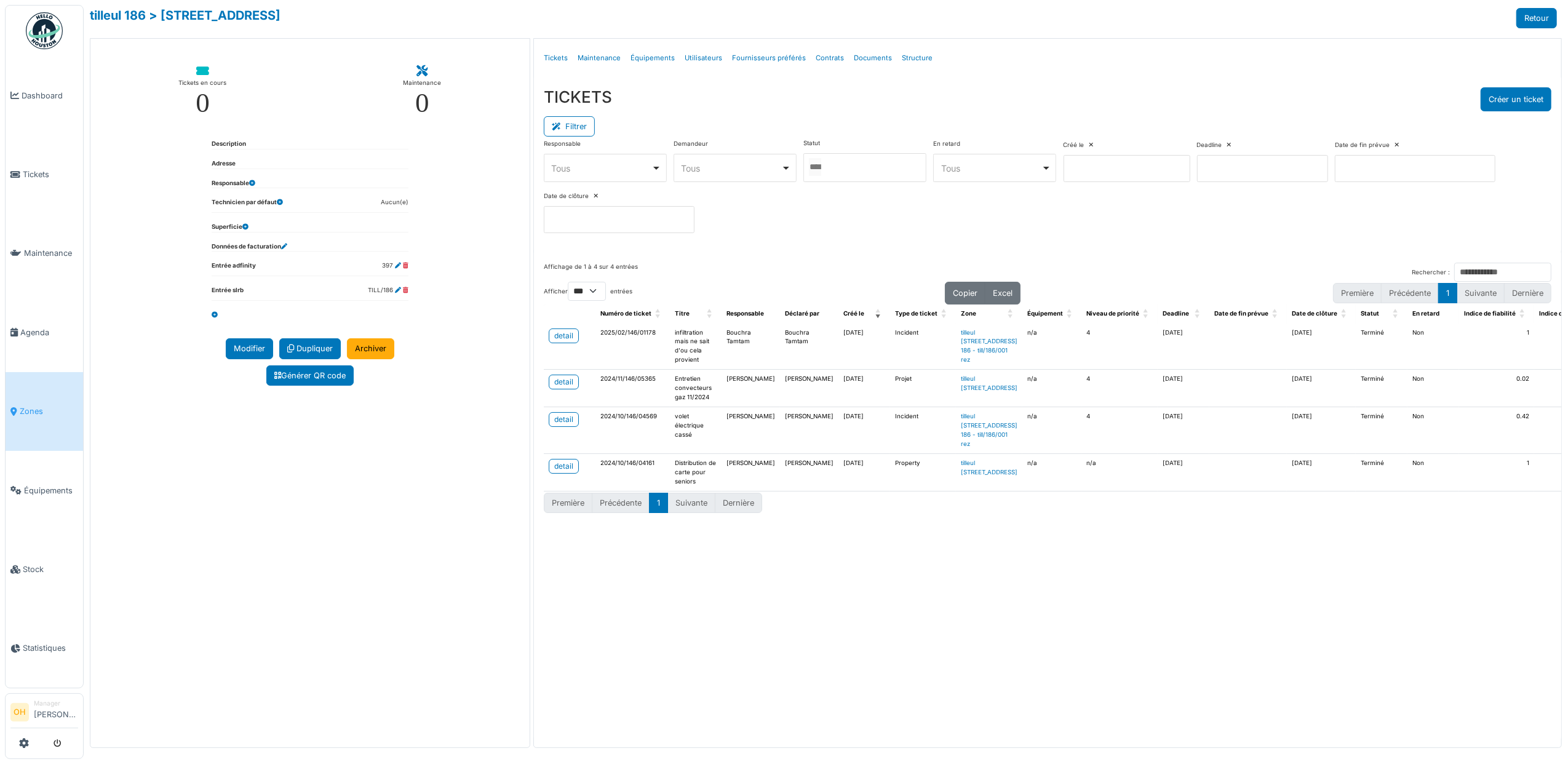
click at [598, 196] on icon at bounding box center [595, 196] width 4 height 6
click at [1091, 146] on icon at bounding box center [1092, 144] width 4 height 6
click at [1232, 146] on icon at bounding box center [1229, 144] width 4 height 6
click at [769, 125] on div "Filtrer" at bounding box center [1048, 124] width 1008 height 27
click at [28, 170] on span "Tickets" at bounding box center [50, 174] width 56 height 12
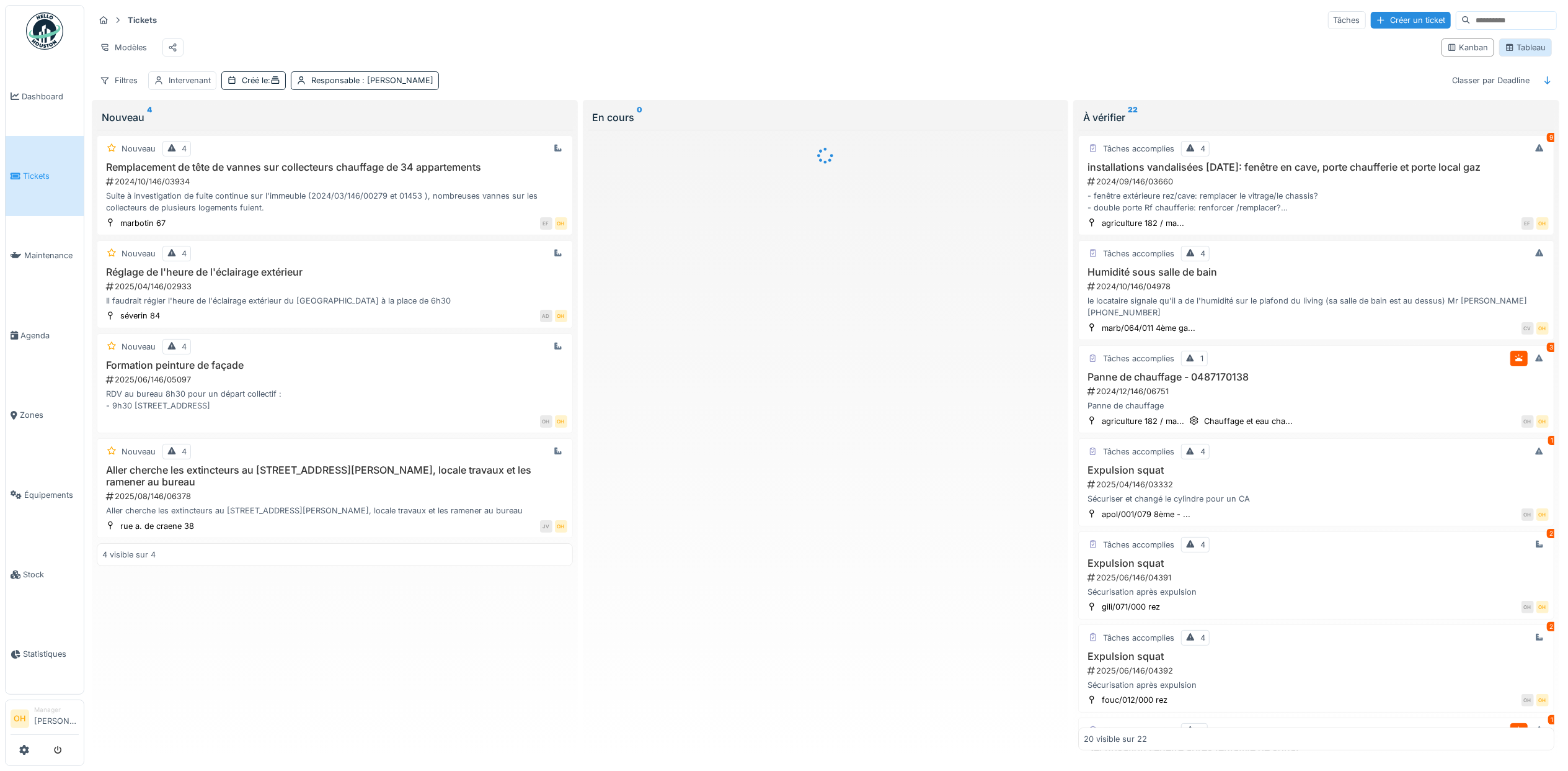
click at [1505, 54] on div "Tableau" at bounding box center [1526, 48] width 42 height 12
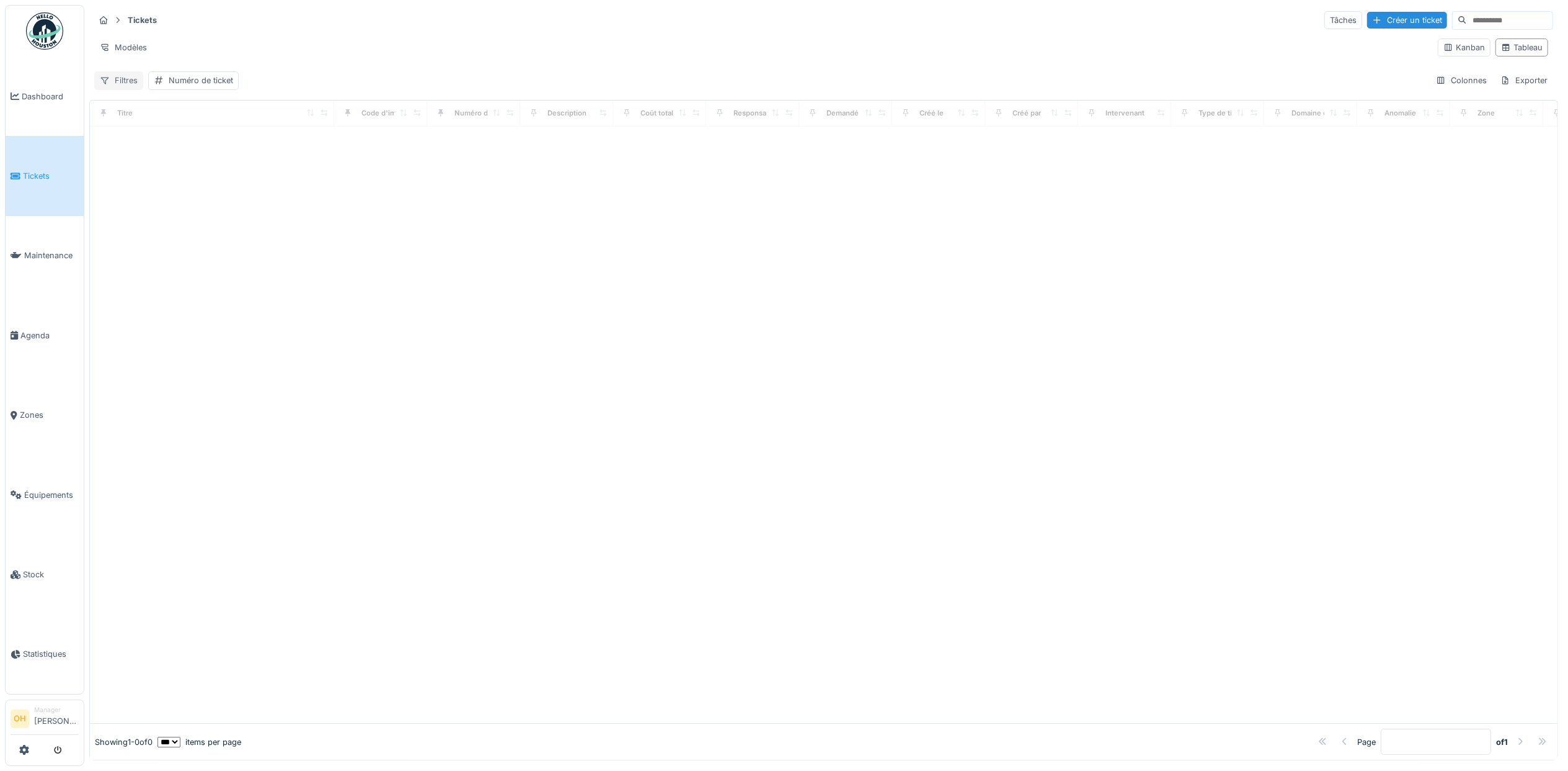
click at [124, 85] on div "Filtres" at bounding box center [119, 80] width 49 height 18
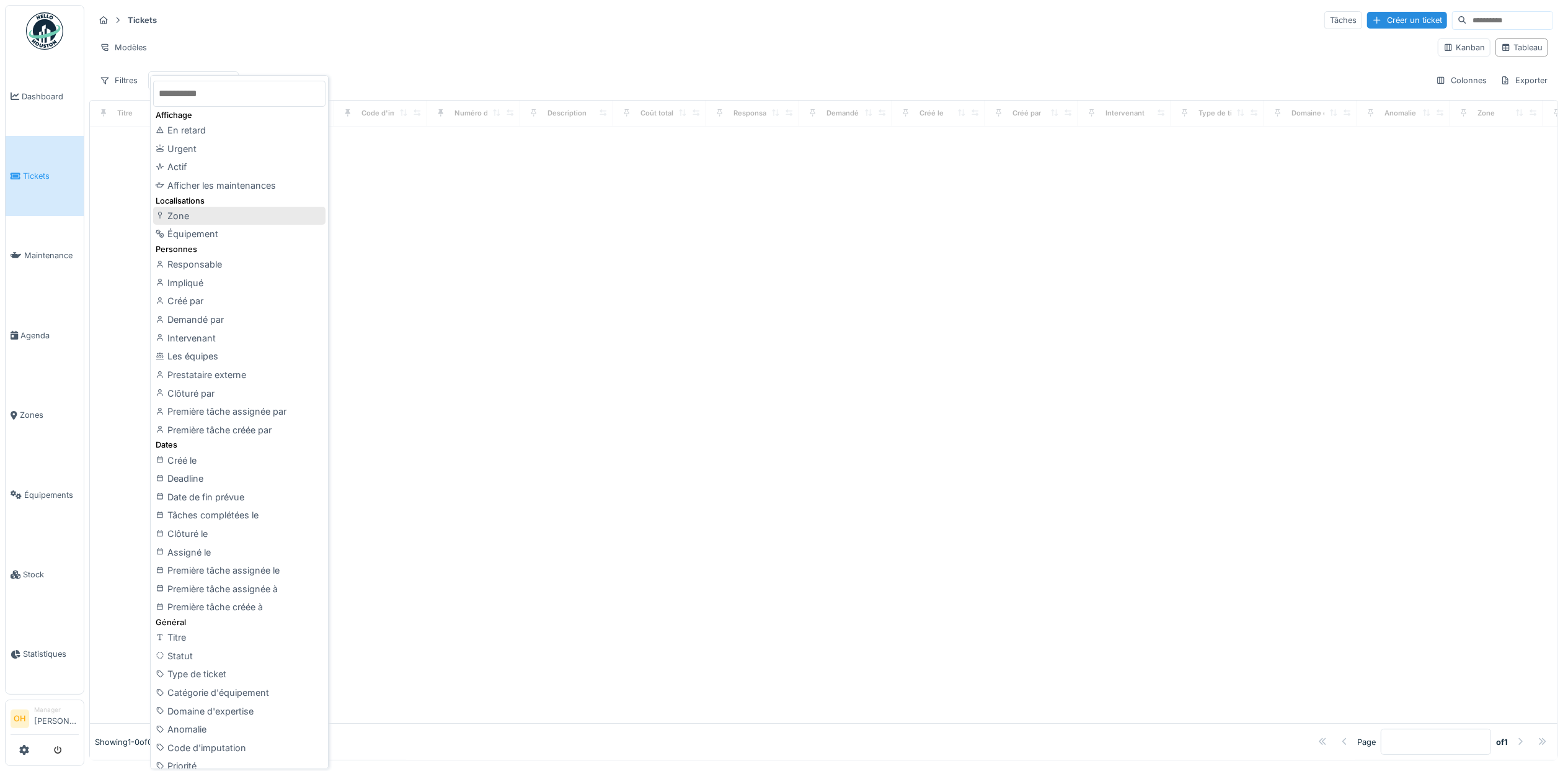
click at [194, 212] on div "Zone" at bounding box center [239, 216] width 172 height 18
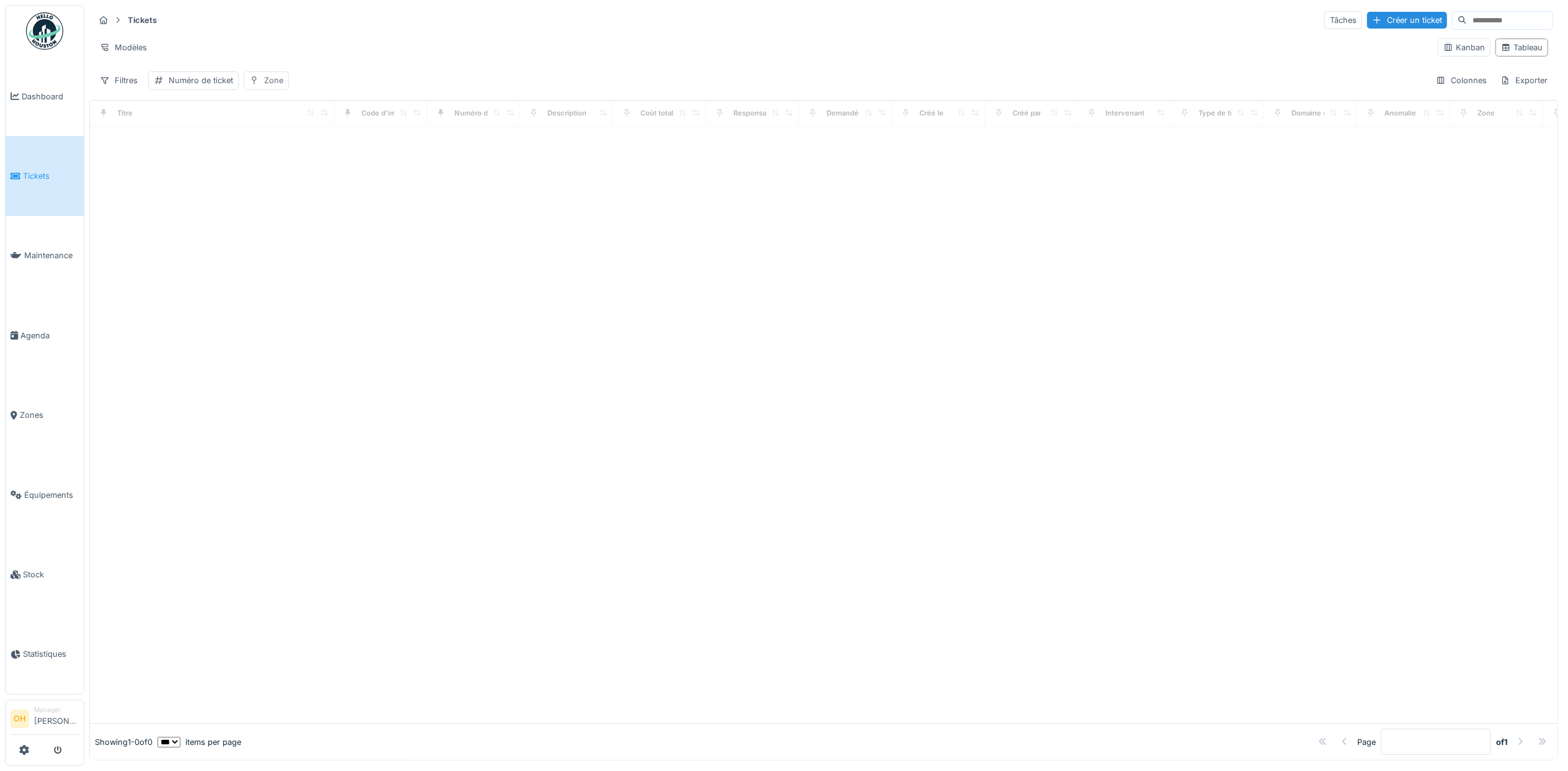
click at [270, 85] on div "Zone" at bounding box center [274, 80] width 19 height 12
click at [299, 177] on input "text" at bounding box center [315, 182] width 131 height 26
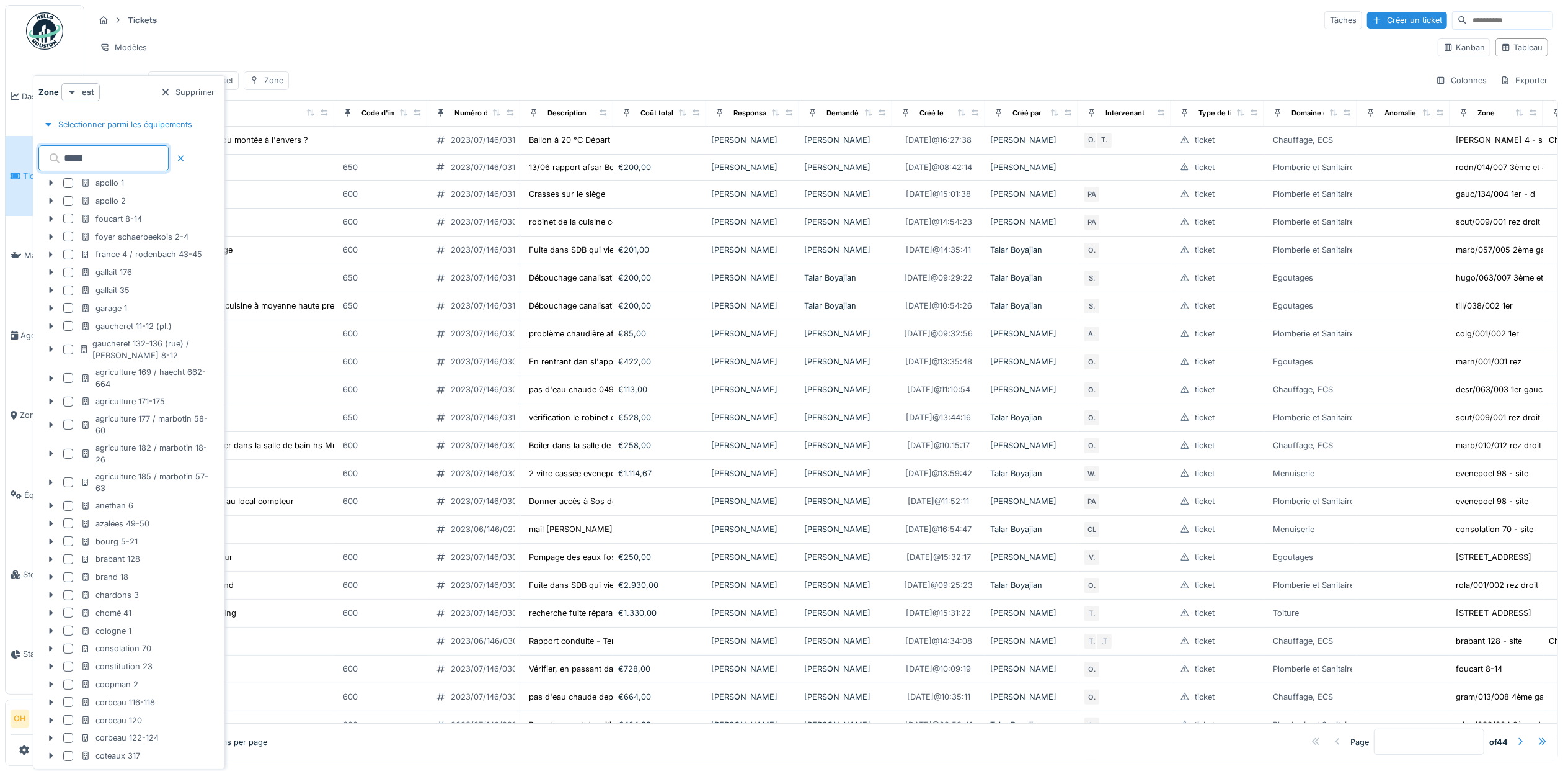
type input "******"
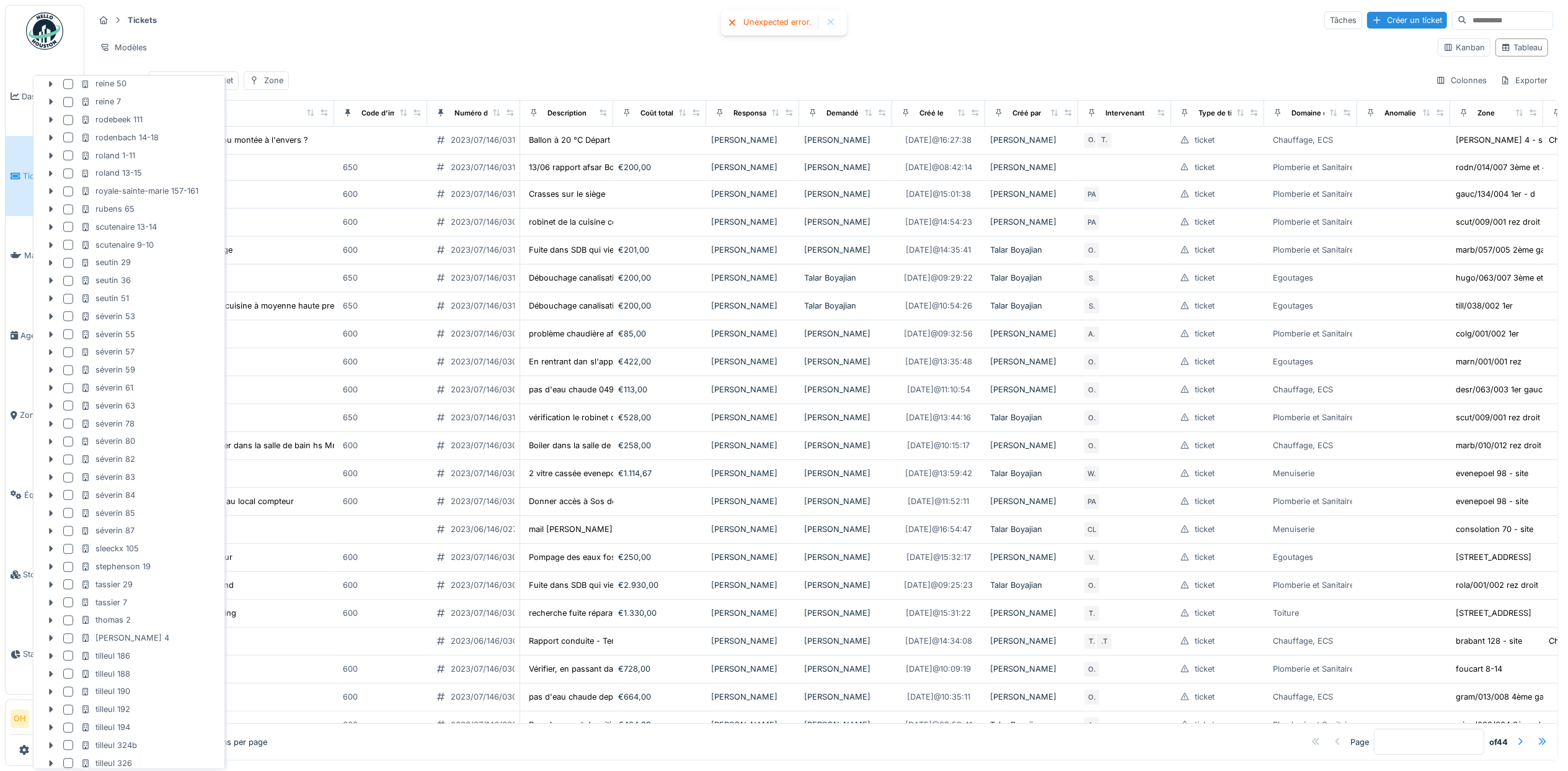
scroll to position [2832, 0]
click at [69, 620] on div at bounding box center [69, 625] width 10 height 10
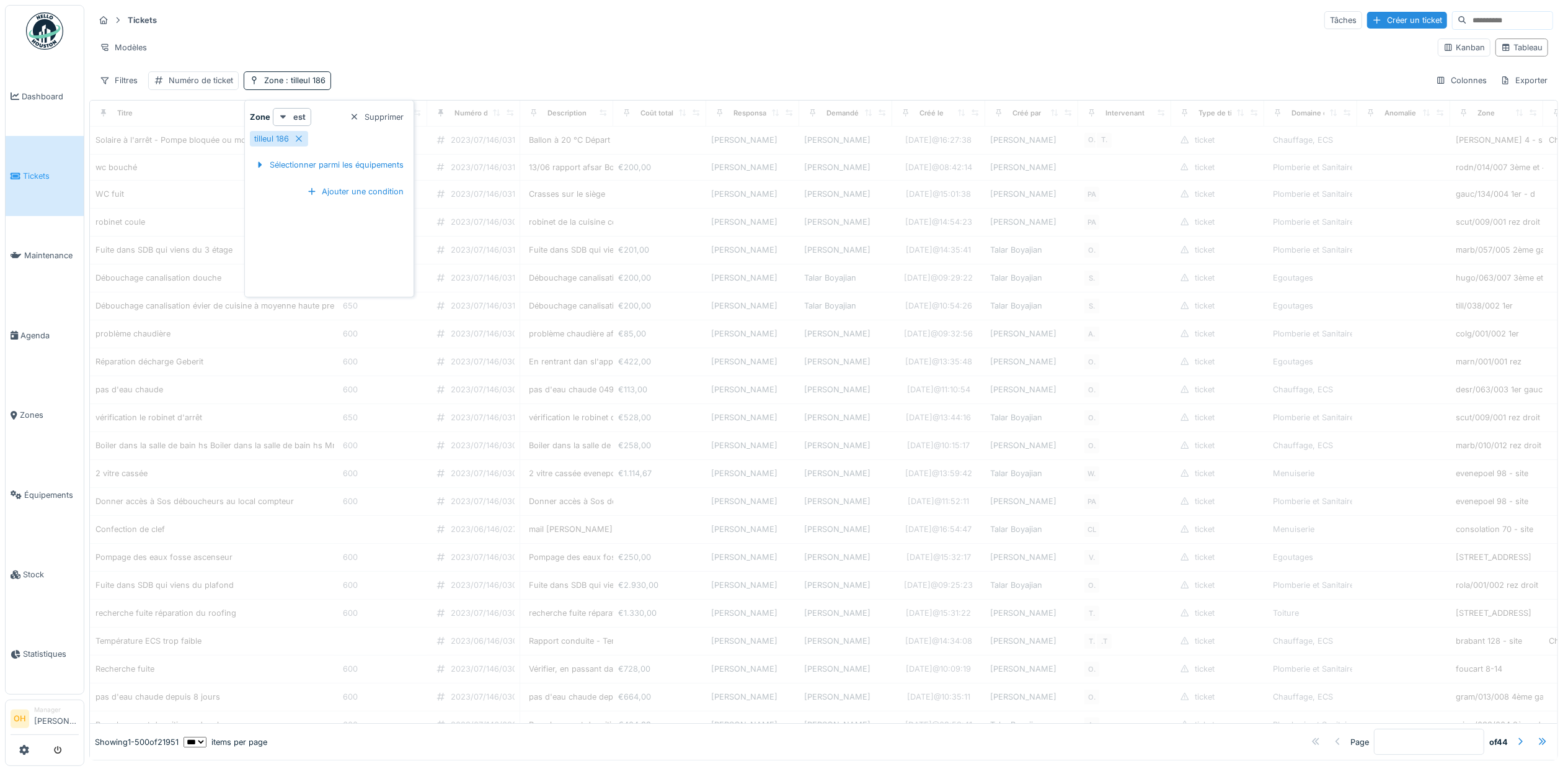
scroll to position [0, 0]
click at [594, 72] on div "Tickets Tâches Créer un ticket Modèles Kanban Tableau Filtres Numéro de ticket …" at bounding box center [824, 49] width 1469 height 90
click at [454, 25] on div "Tickets Tâches Créer un ticket" at bounding box center [824, 20] width 1459 height 20
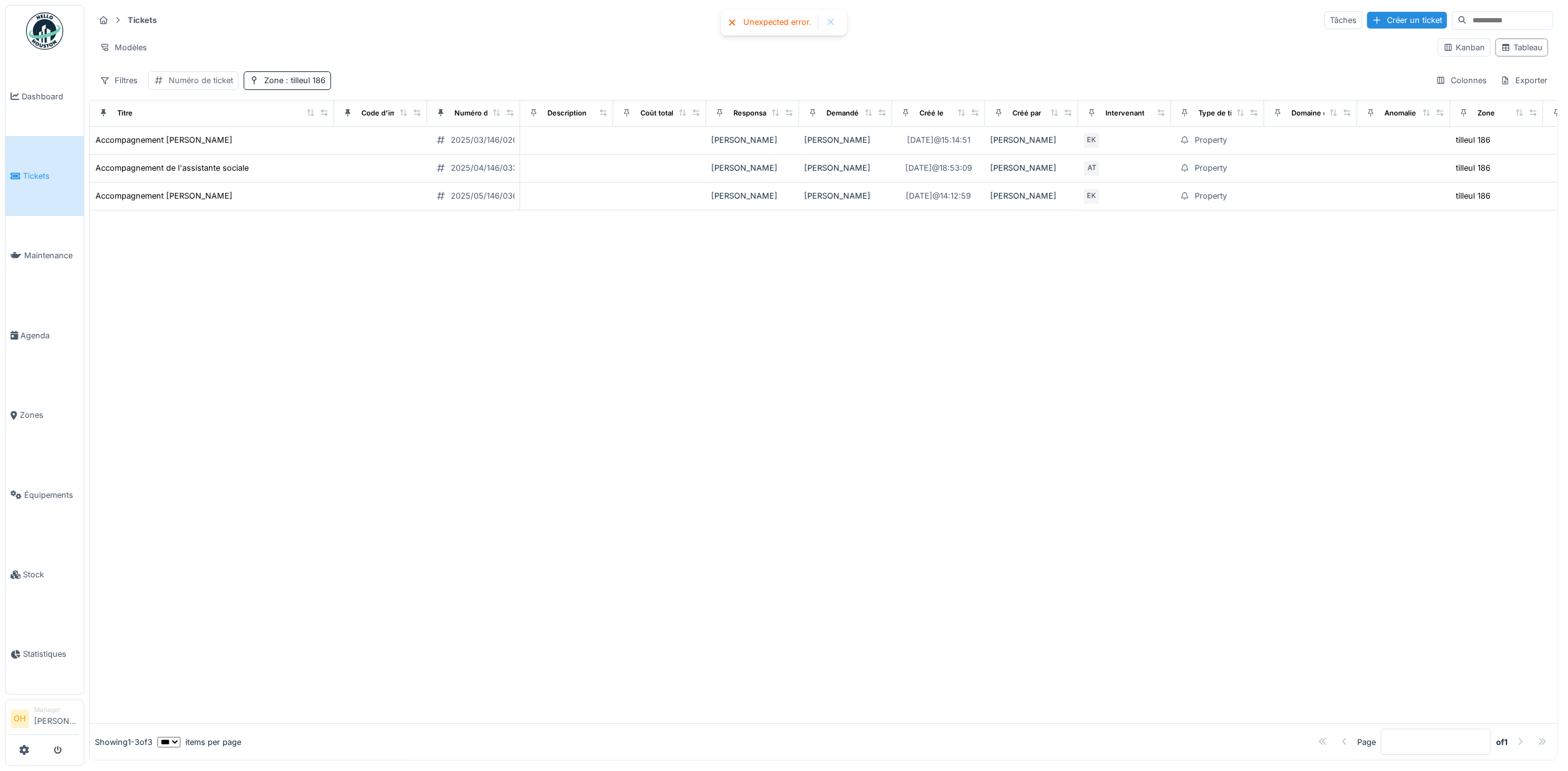
click at [196, 85] on div "Numéro de ticket" at bounding box center [201, 80] width 64 height 12
click at [293, 122] on div "Supprimer" at bounding box center [297, 117] width 64 height 17
click at [28, 747] on icon at bounding box center [24, 749] width 10 height 10
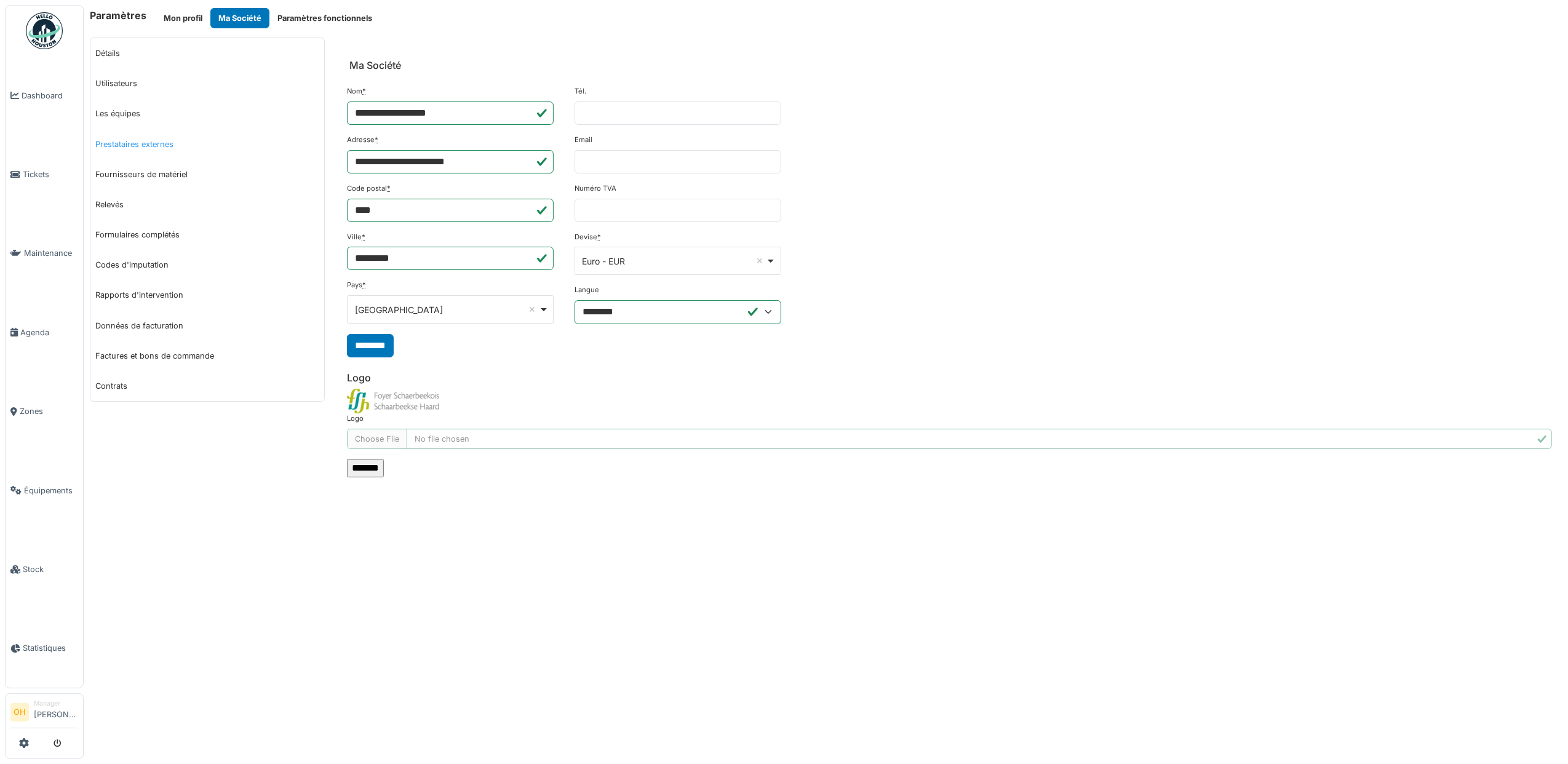
click at [124, 143] on link "Prestataires externes" at bounding box center [208, 144] width 234 height 30
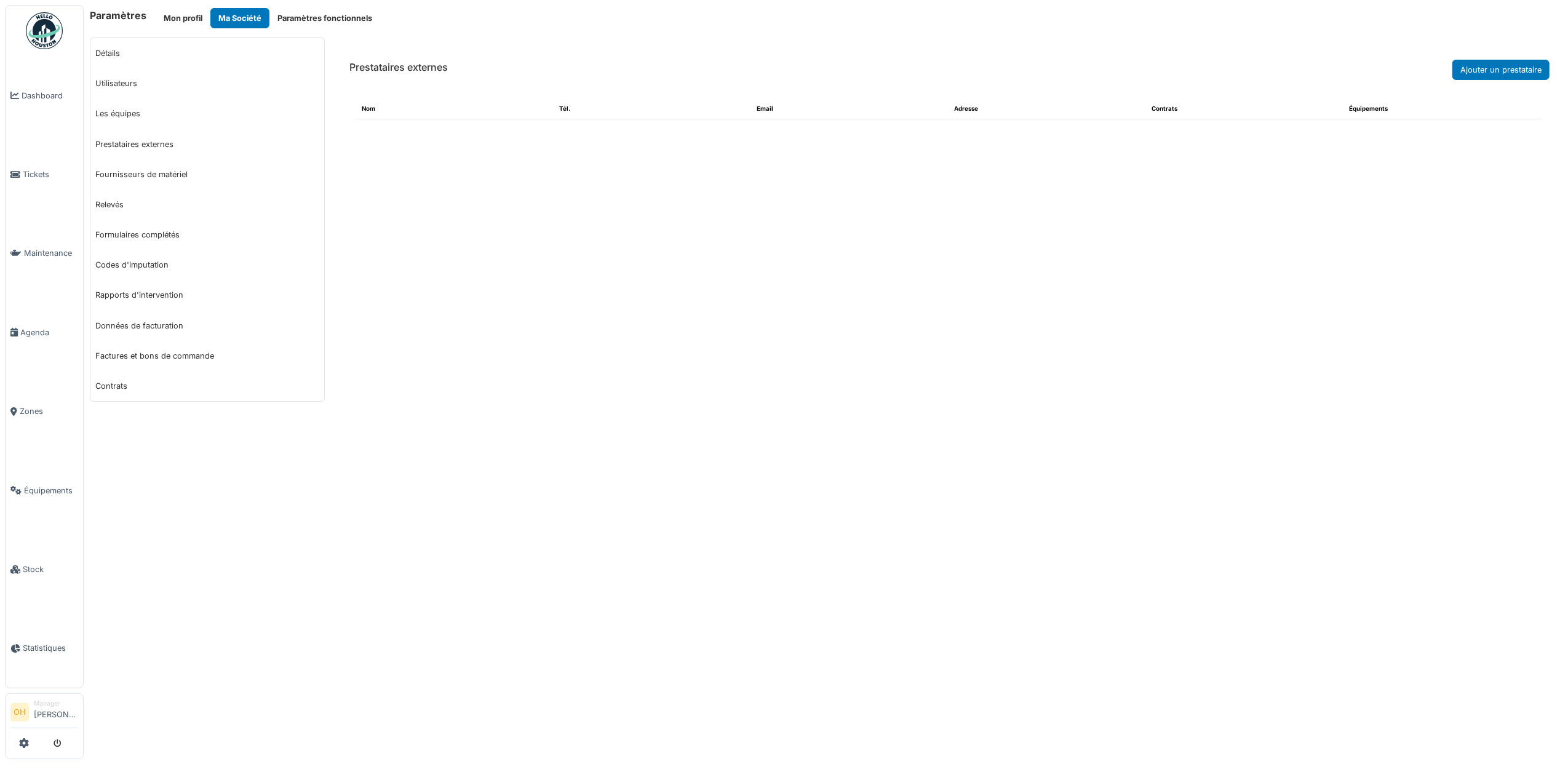
select select "***"
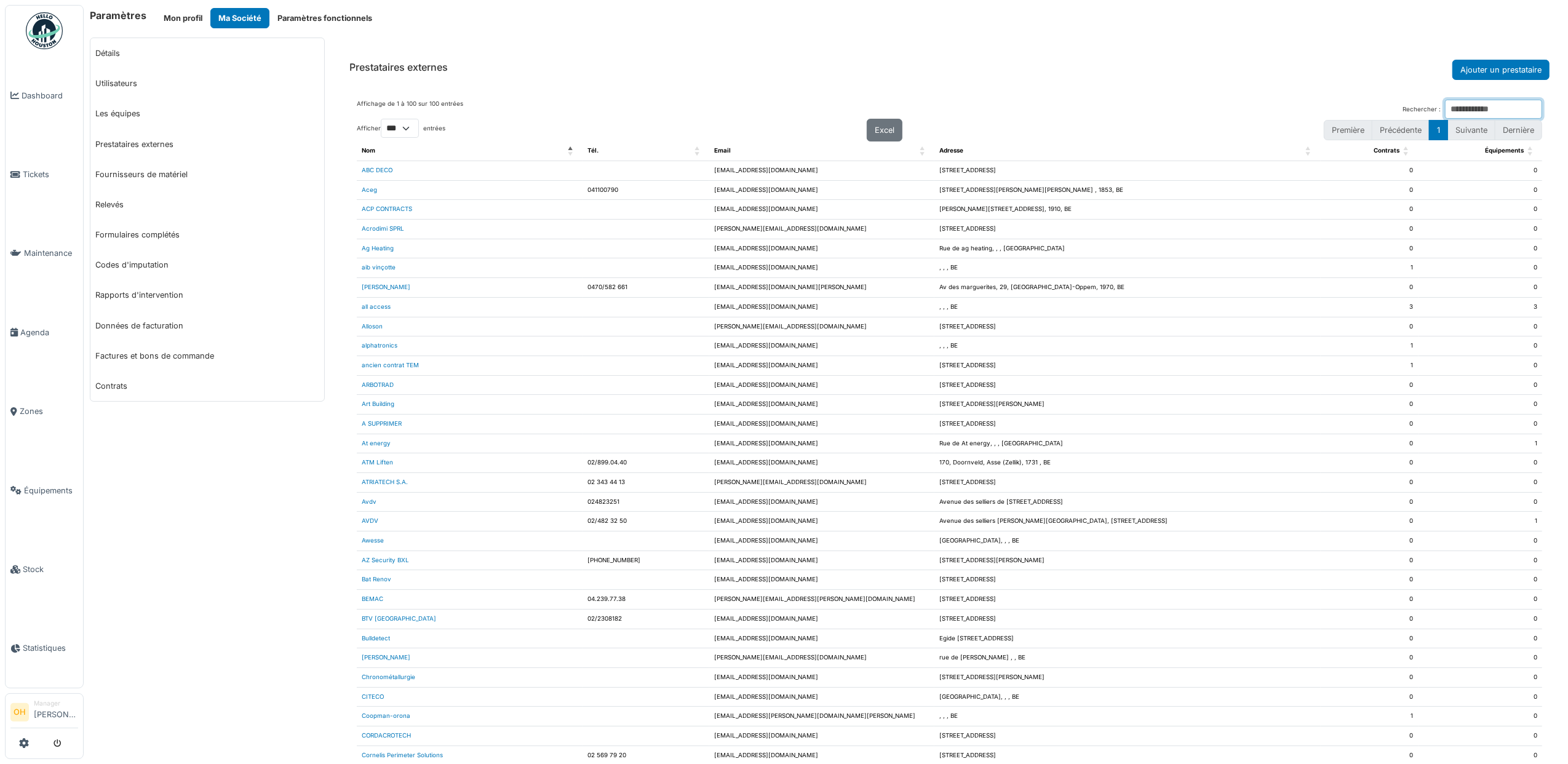
click at [1457, 109] on input "Rechercher :" at bounding box center [1493, 109] width 97 height 19
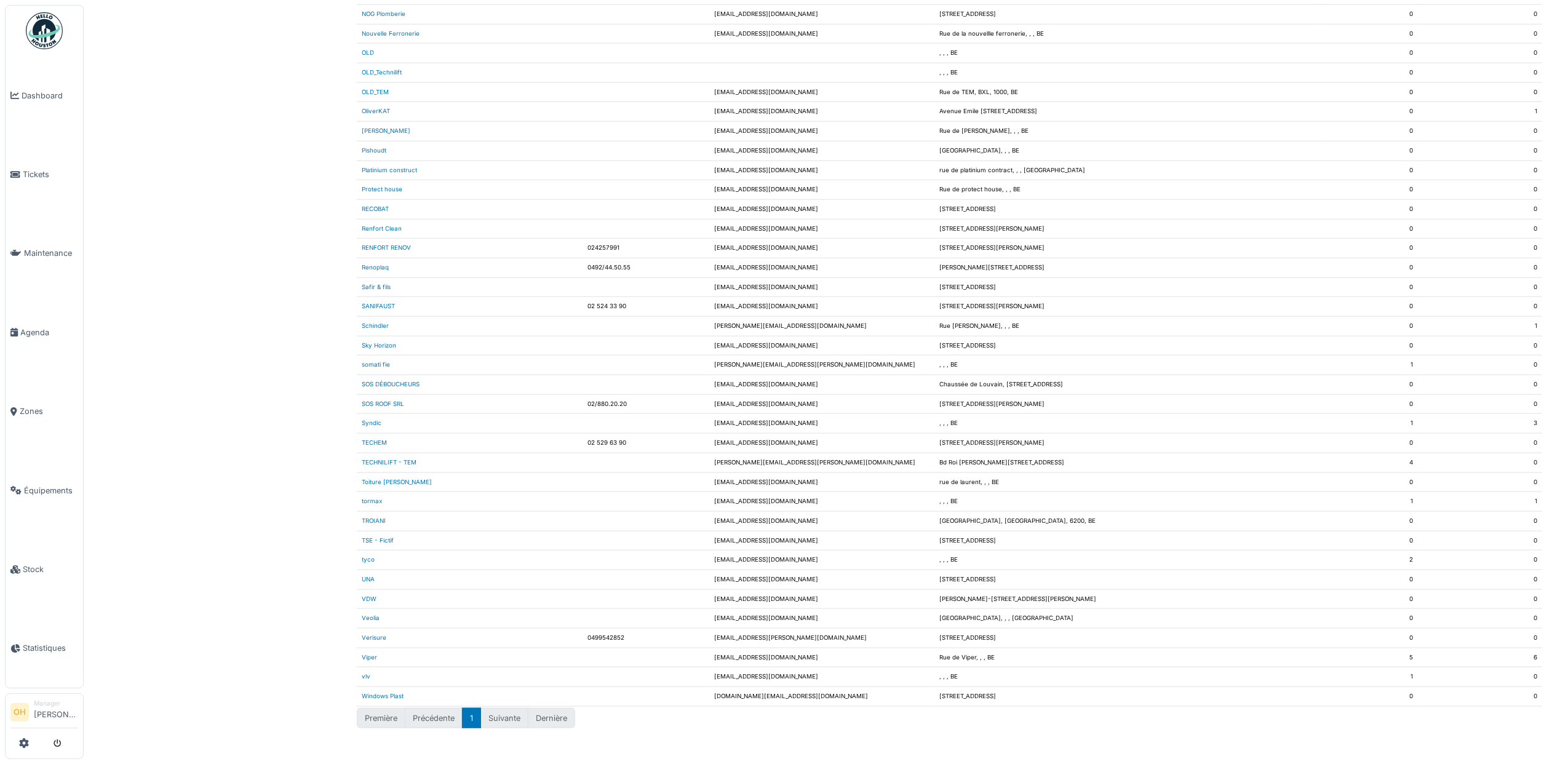
scroll to position [1425, 0]
type input "****"
click at [365, 634] on link "Verisure" at bounding box center [374, 637] width 25 height 7
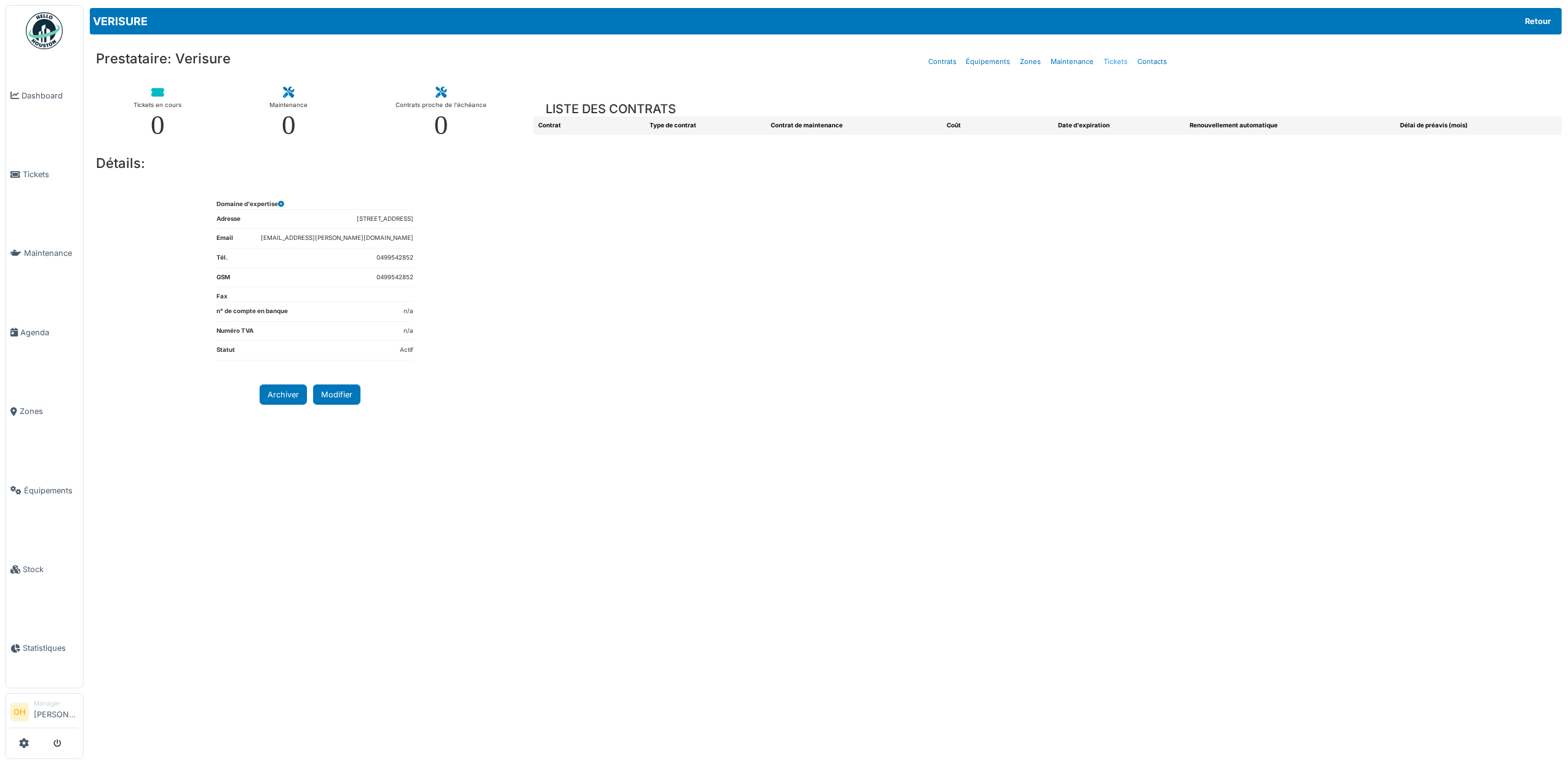
click at [1106, 62] on link "Tickets" at bounding box center [1116, 61] width 34 height 29
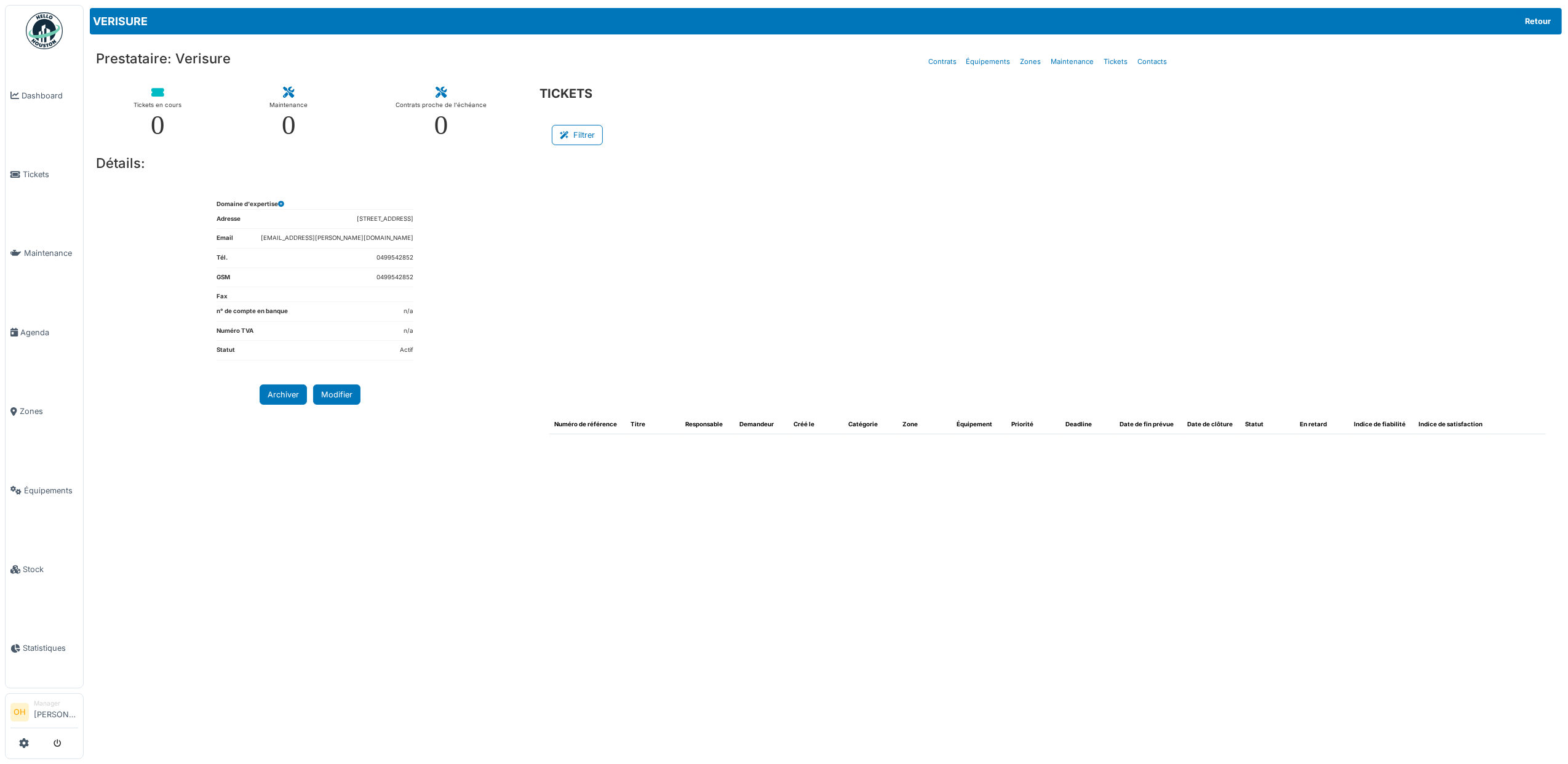
select select "***"
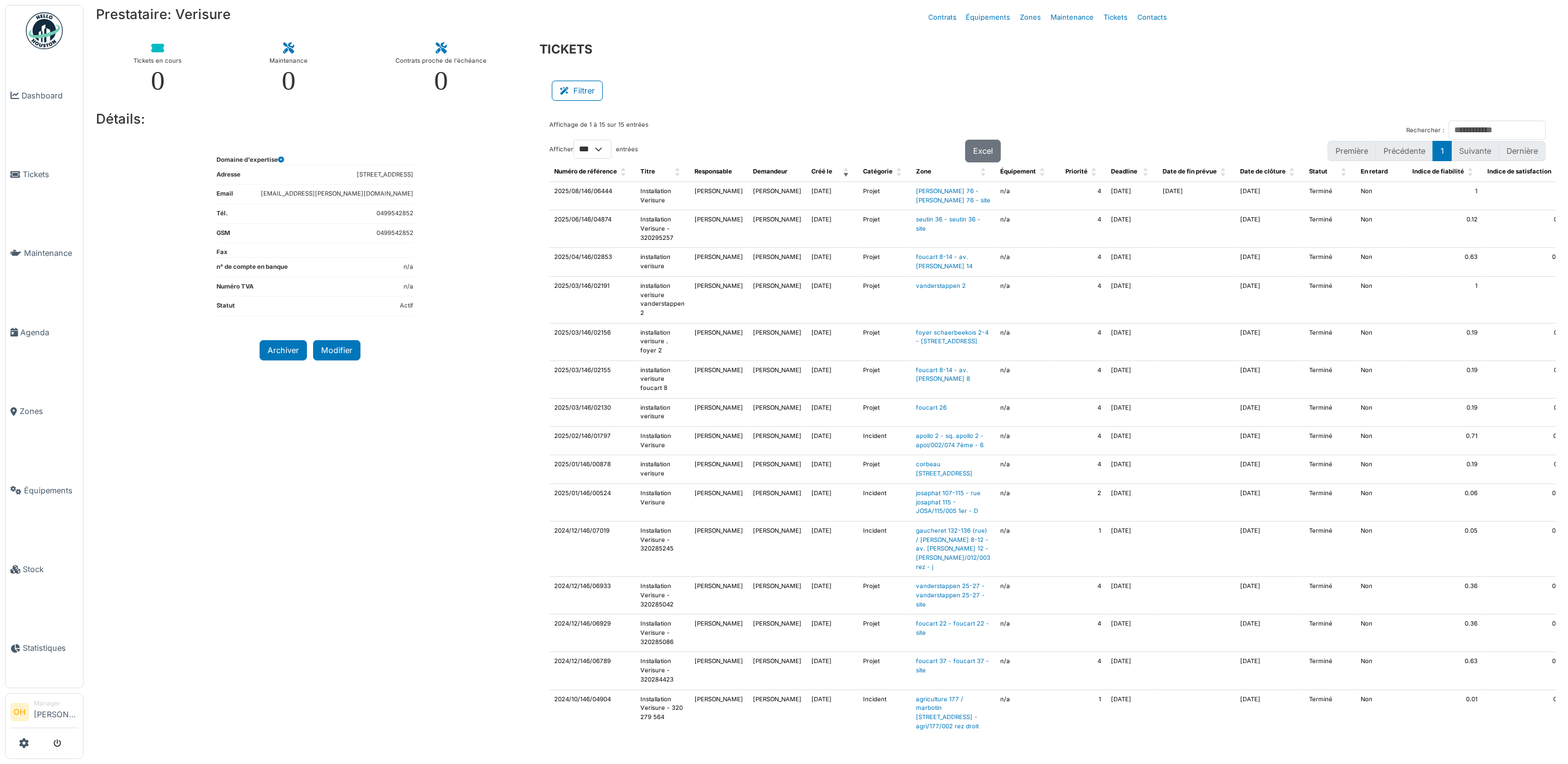
click at [1568, 199] on div "detail" at bounding box center [1590, 194] width 19 height 11
